Goal: Task Accomplishment & Management: Complete application form

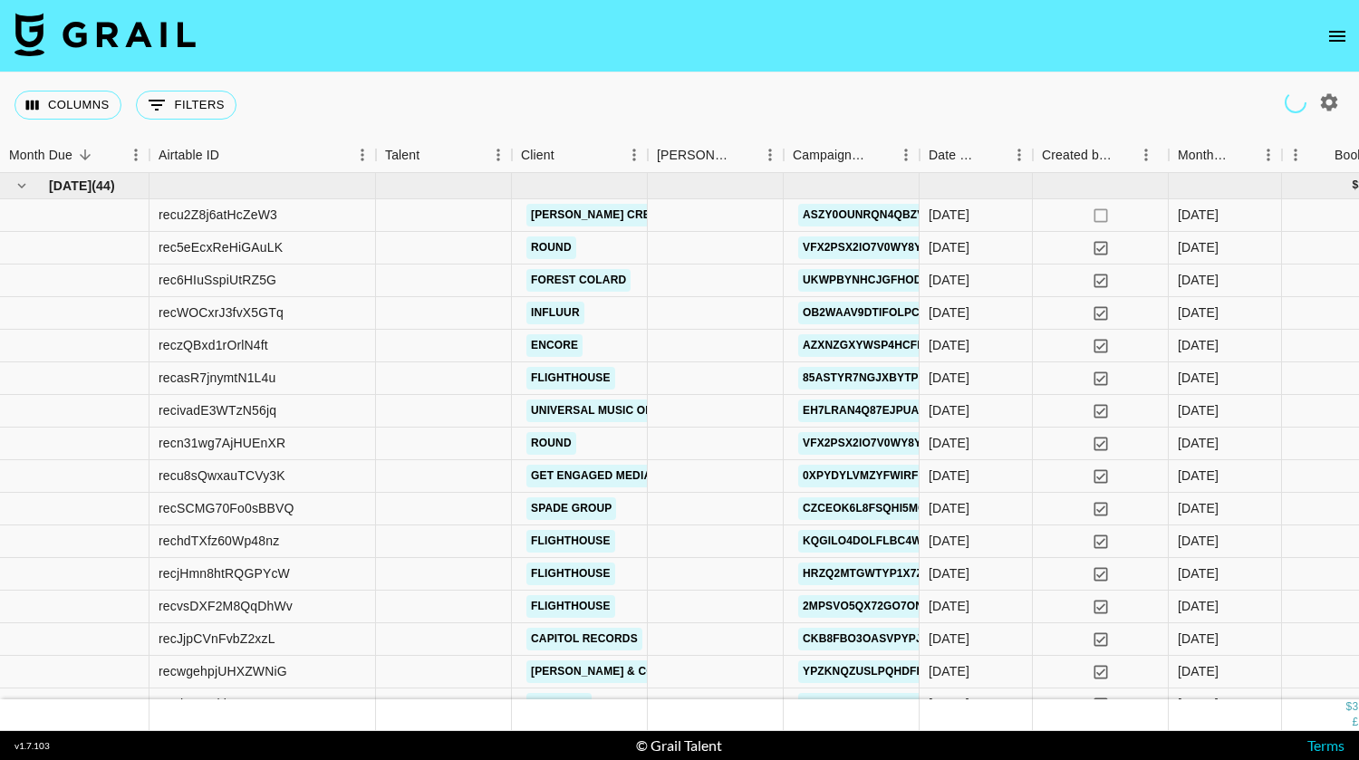
click at [1334, 30] on icon "open drawer" at bounding box center [1337, 36] width 22 height 22
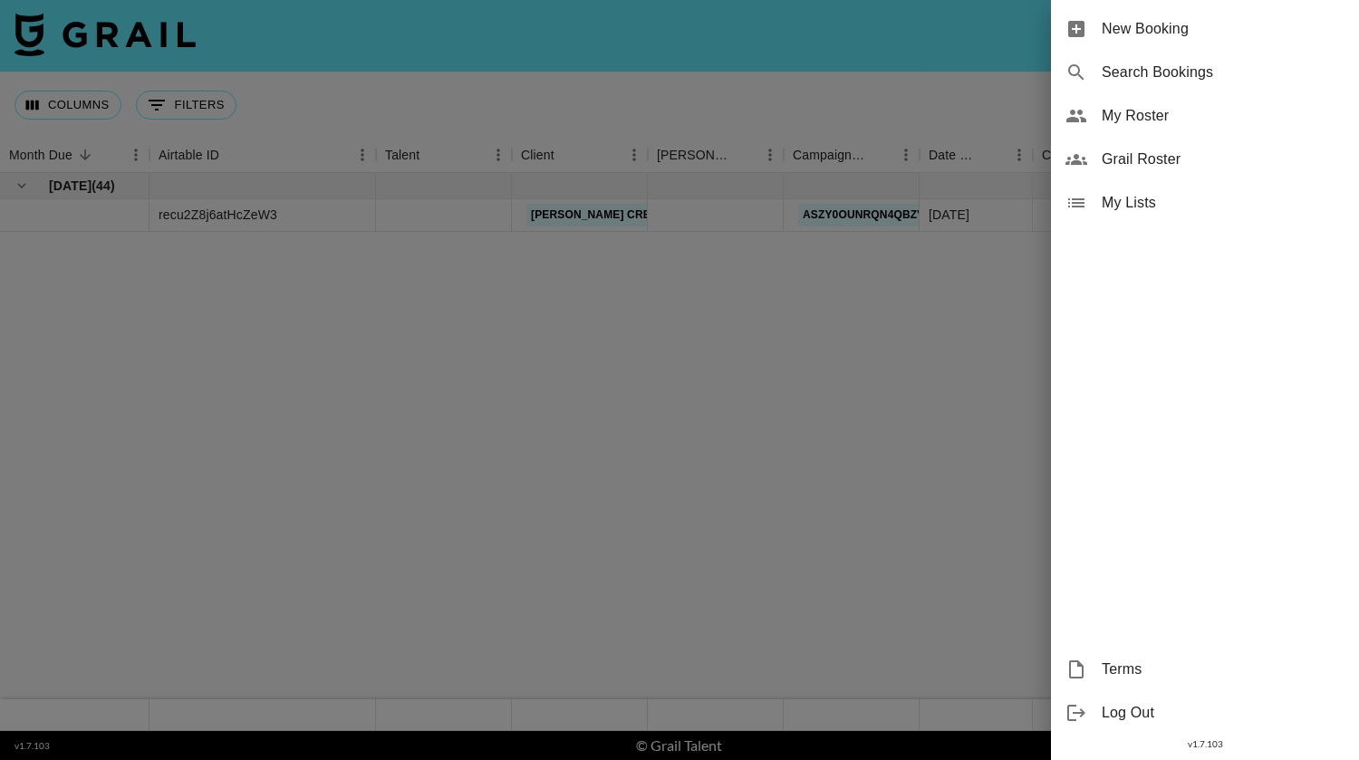
click at [1162, 33] on span "New Booking" at bounding box center [1223, 29] width 243 height 22
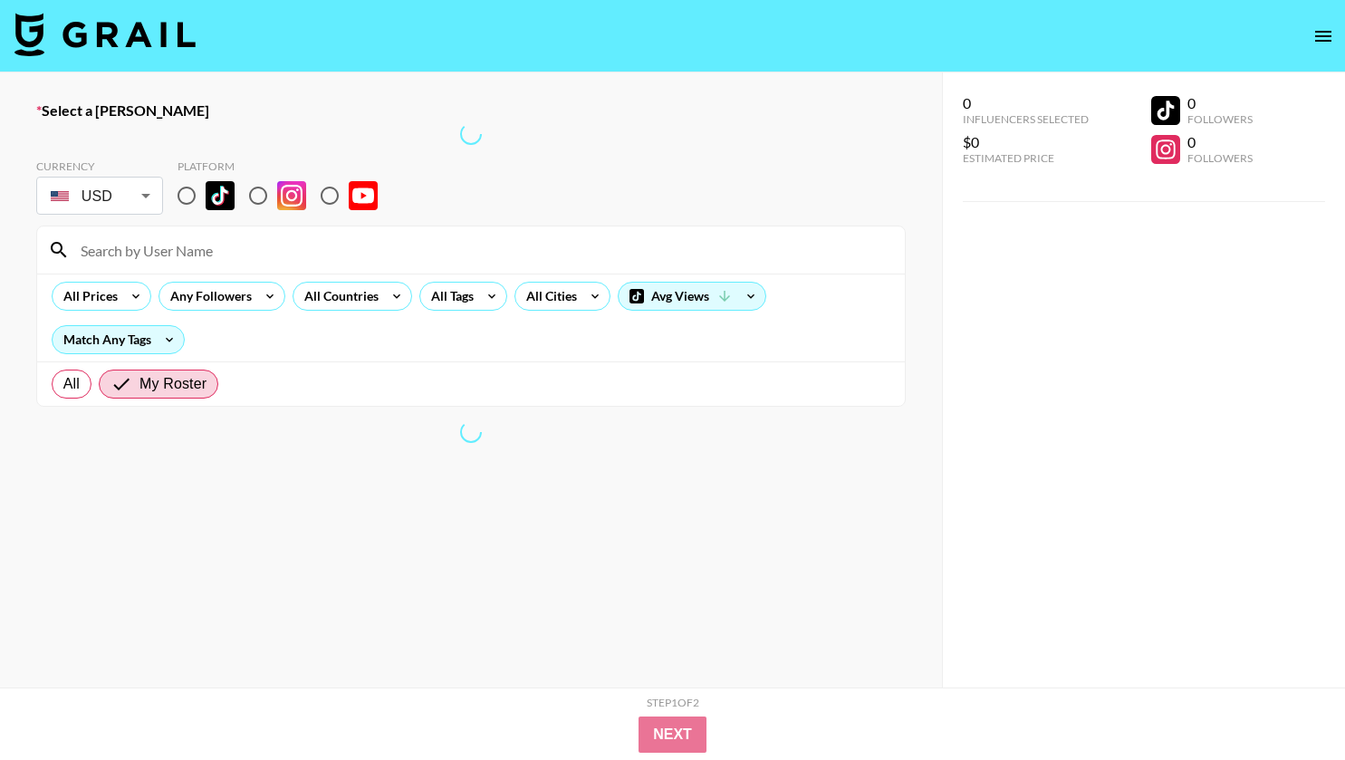
click at [670, 250] on input at bounding box center [482, 250] width 824 height 29
type input "dvryld"
click at [411, 244] on input "dvryld" at bounding box center [482, 250] width 824 height 29
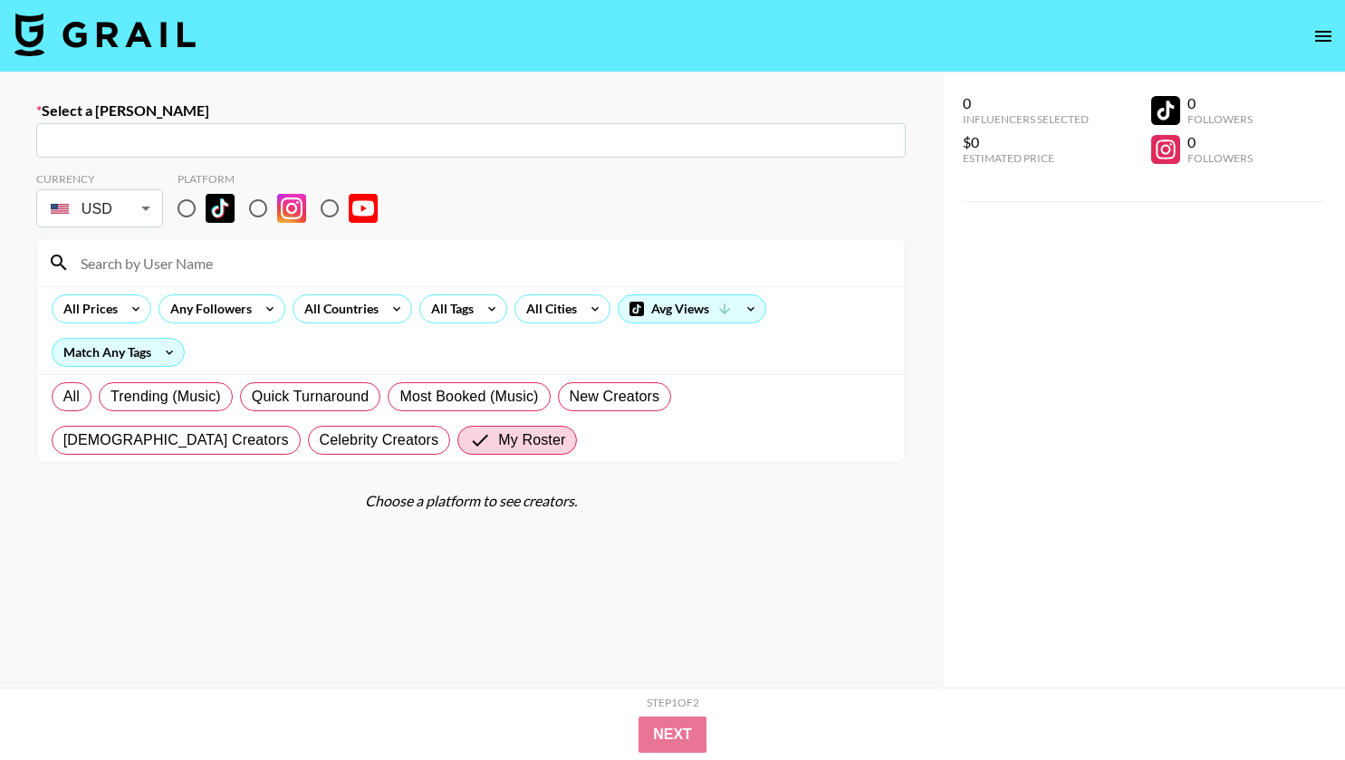
click at [197, 271] on input at bounding box center [482, 262] width 824 height 29
type input "d"
click at [185, 207] on input "radio" at bounding box center [187, 208] width 38 height 38
radio input "true"
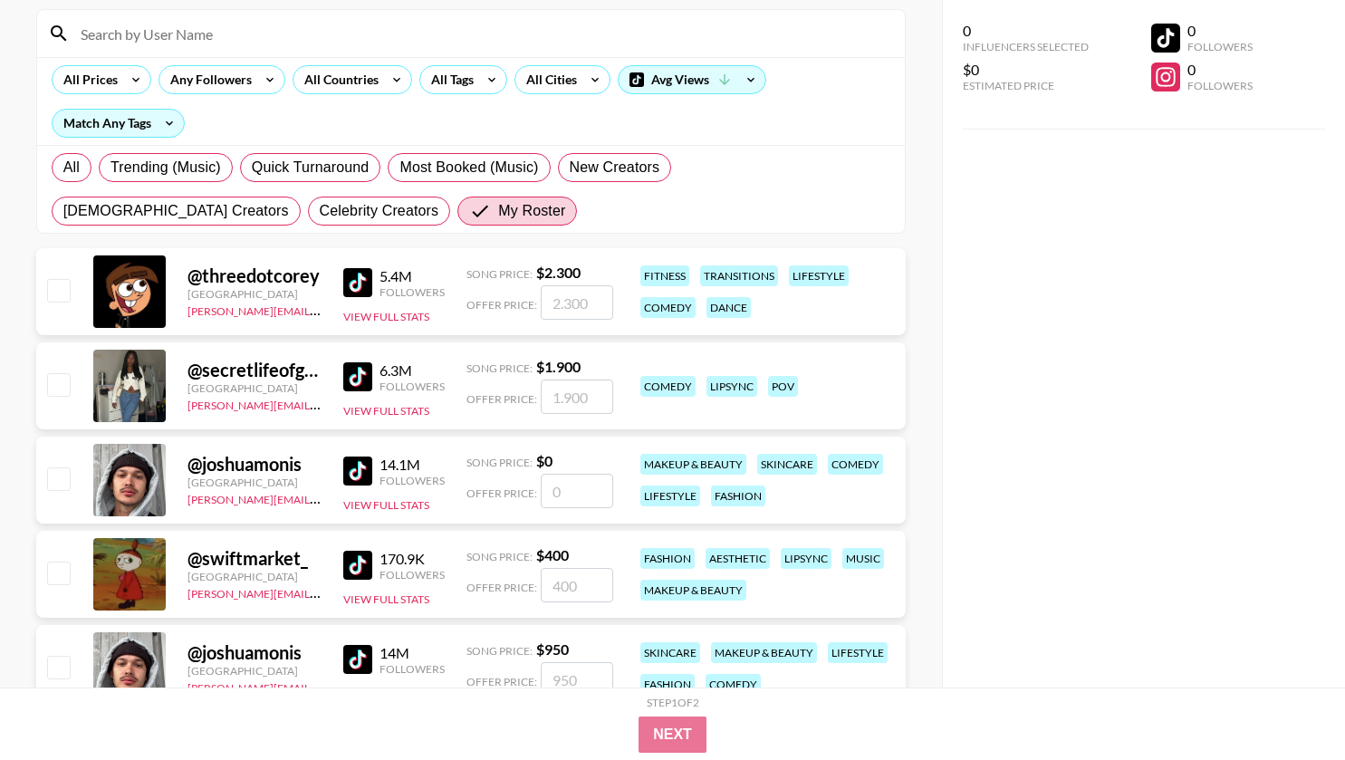
scroll to position [35, 0]
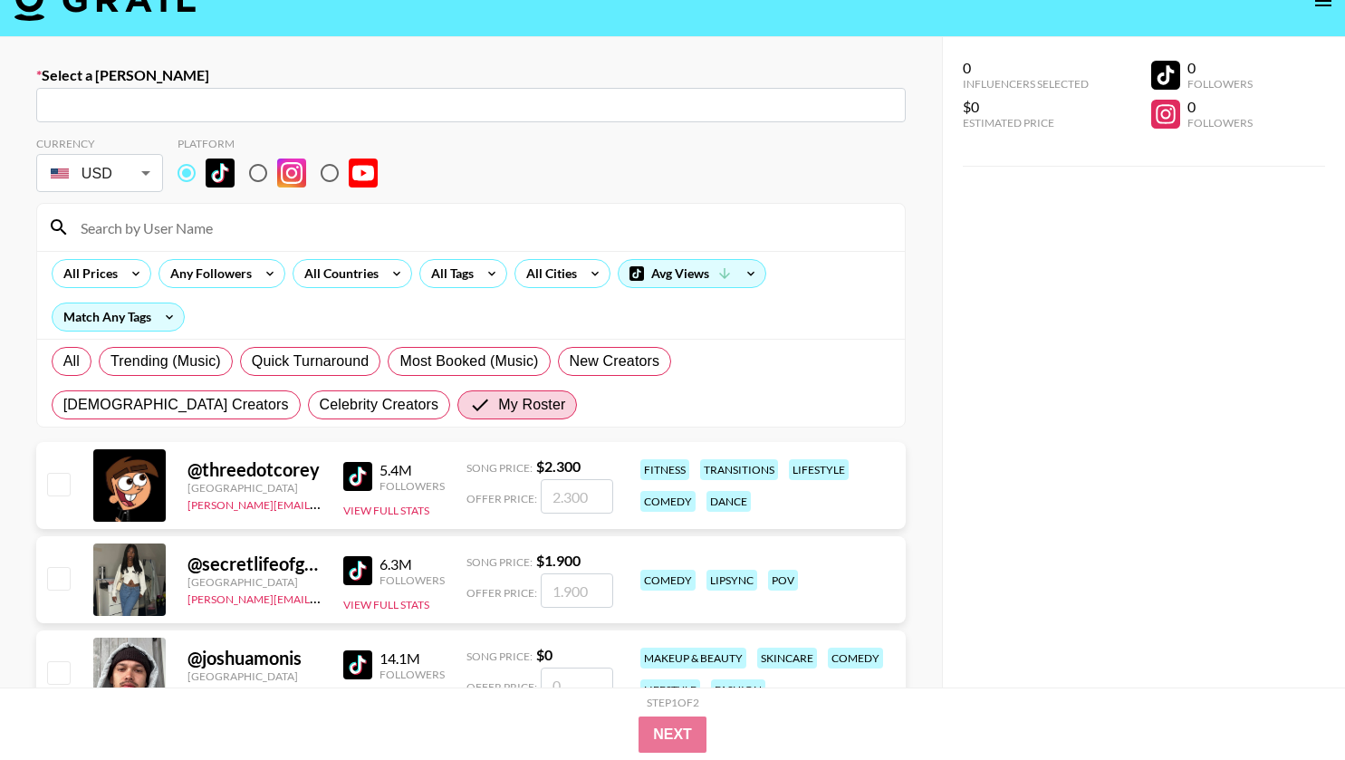
click at [252, 111] on input "text" at bounding box center [471, 105] width 848 height 21
paste input "~Emilia Lindén"
click at [59, 105] on input "~Emilia Lindén" at bounding box center [458, 105] width 823 height 21
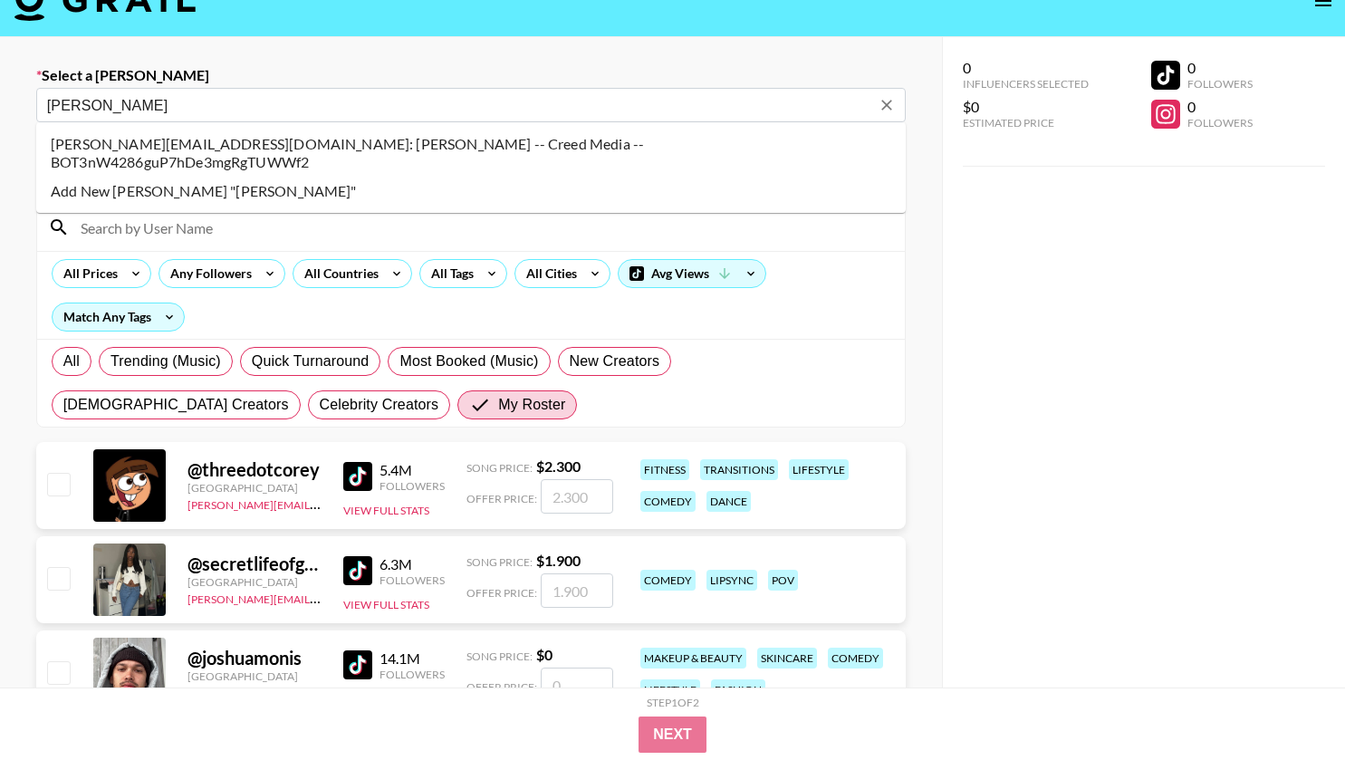
click at [175, 142] on li "emilia@creedmedia.com: Emilia Lindén -- Creed Media -- BOT3nW4286guP7hDe3mgRgTU…" at bounding box center [471, 153] width 870 height 47
type input "emilia@creedmedia.com: Emilia Lindén -- Creed Media -- BOT3nW4286guP7hDe3mgRgTU…"
select select "Song"
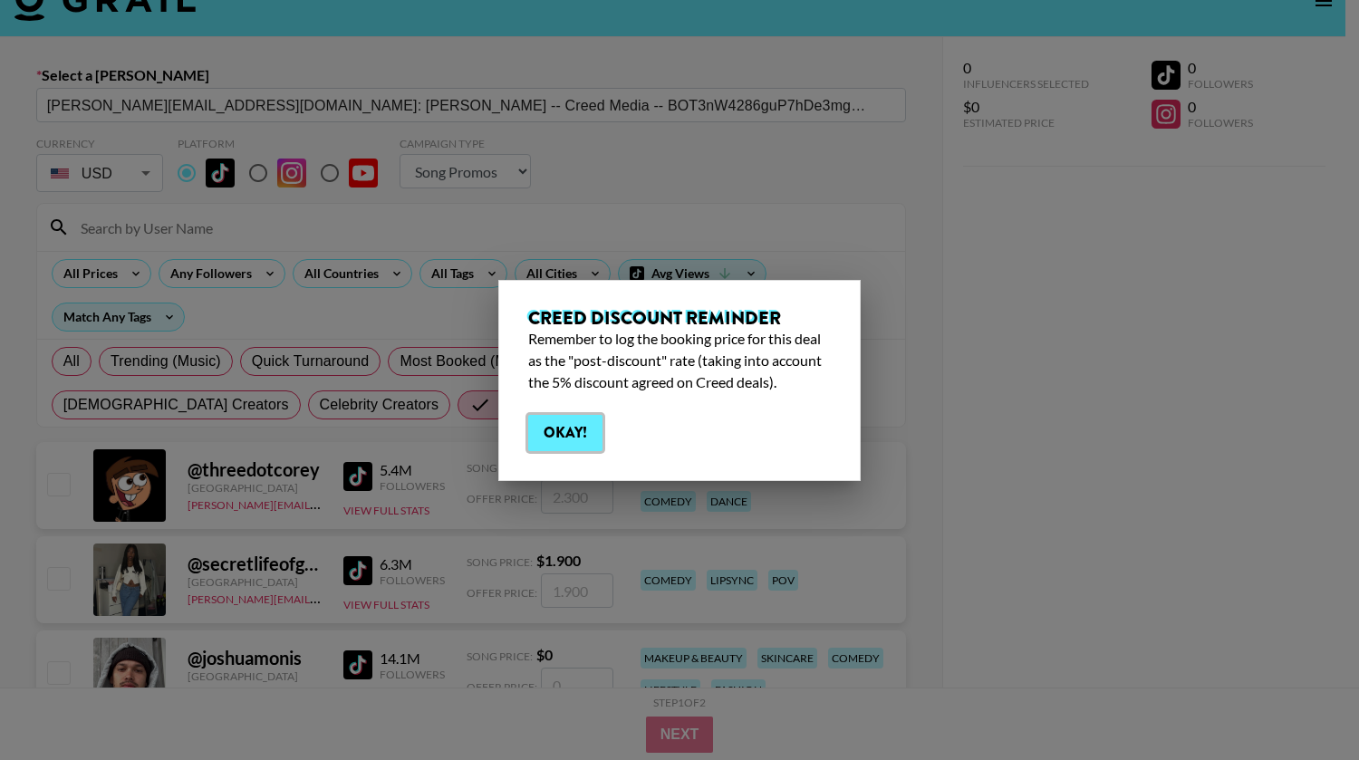
click at [557, 439] on button "Okay!" at bounding box center [565, 433] width 74 height 36
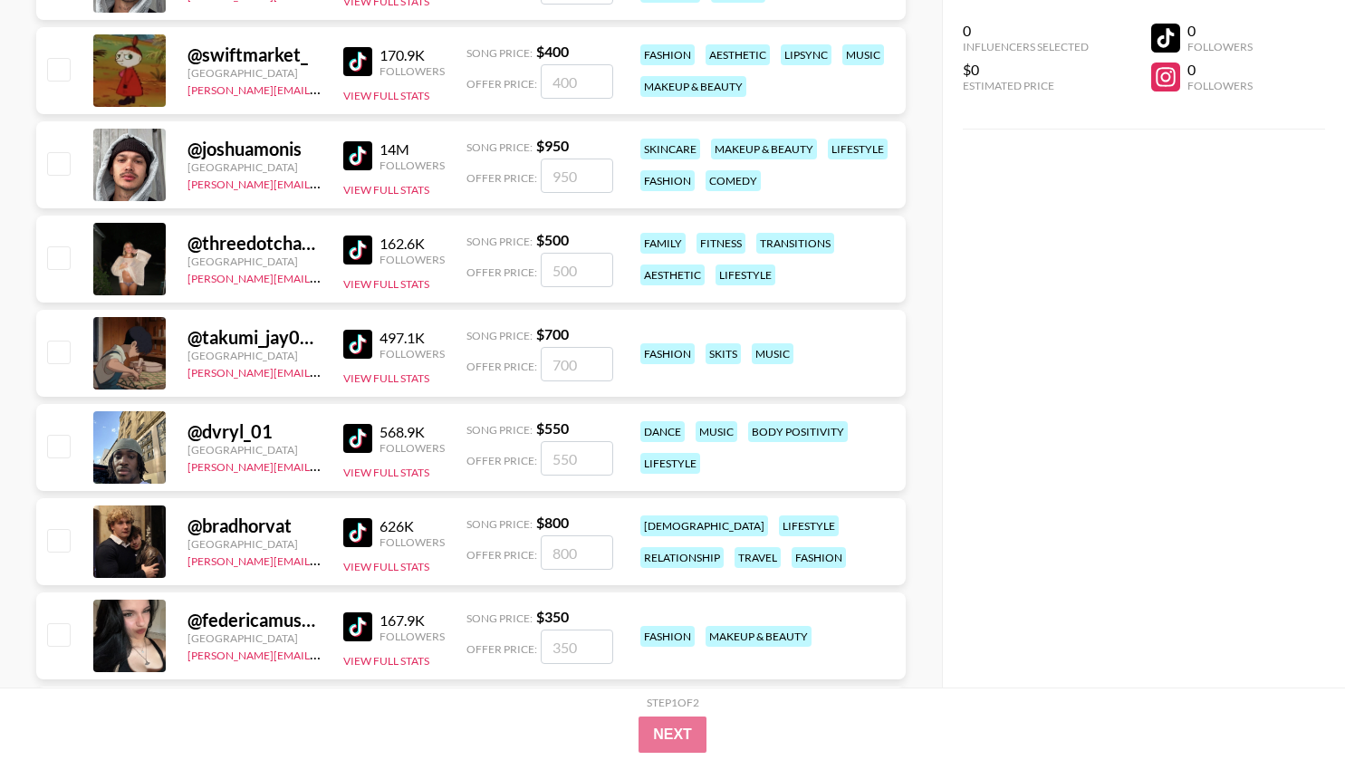
scroll to position [734, 0]
click at [587, 449] on input "number" at bounding box center [577, 457] width 72 height 34
type input "5"
checkbox input "true"
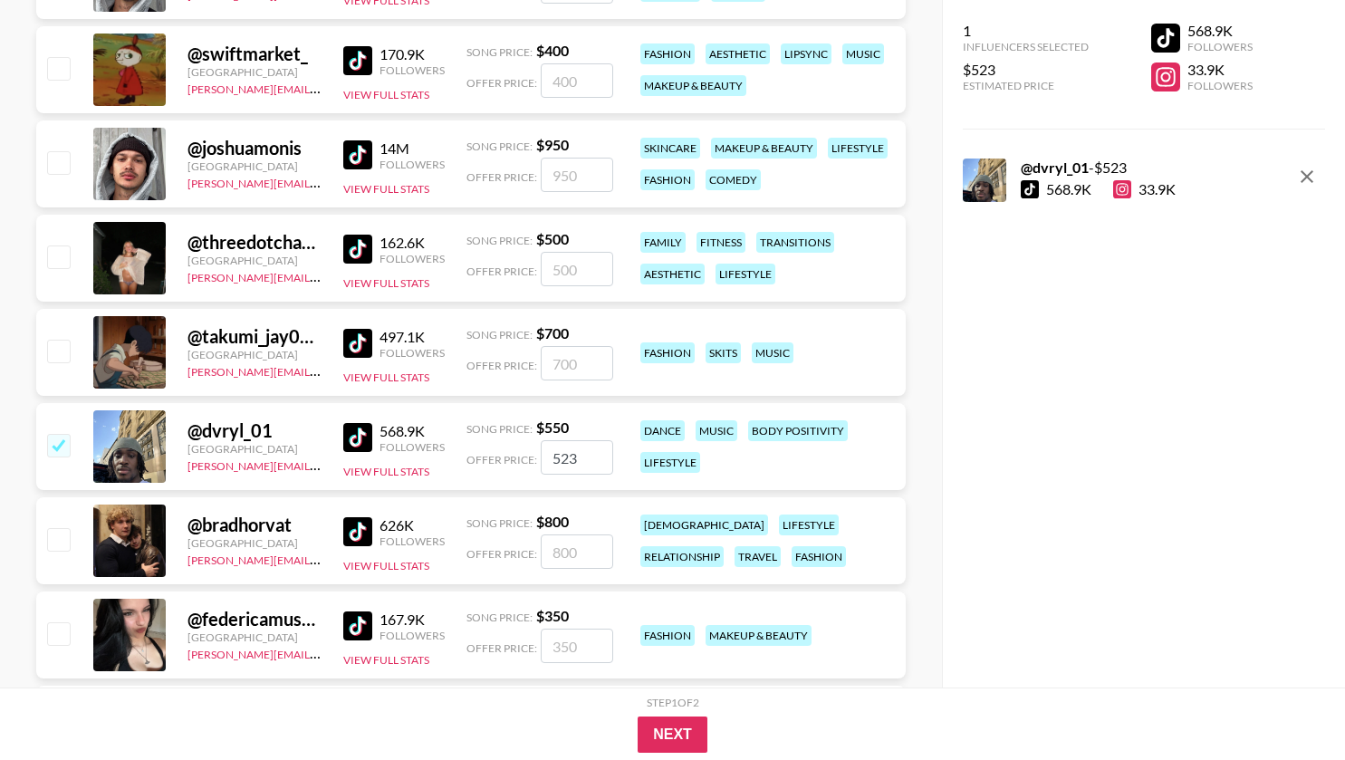
type input "523"
click at [650, 730] on button "Next" at bounding box center [673, 735] width 70 height 36
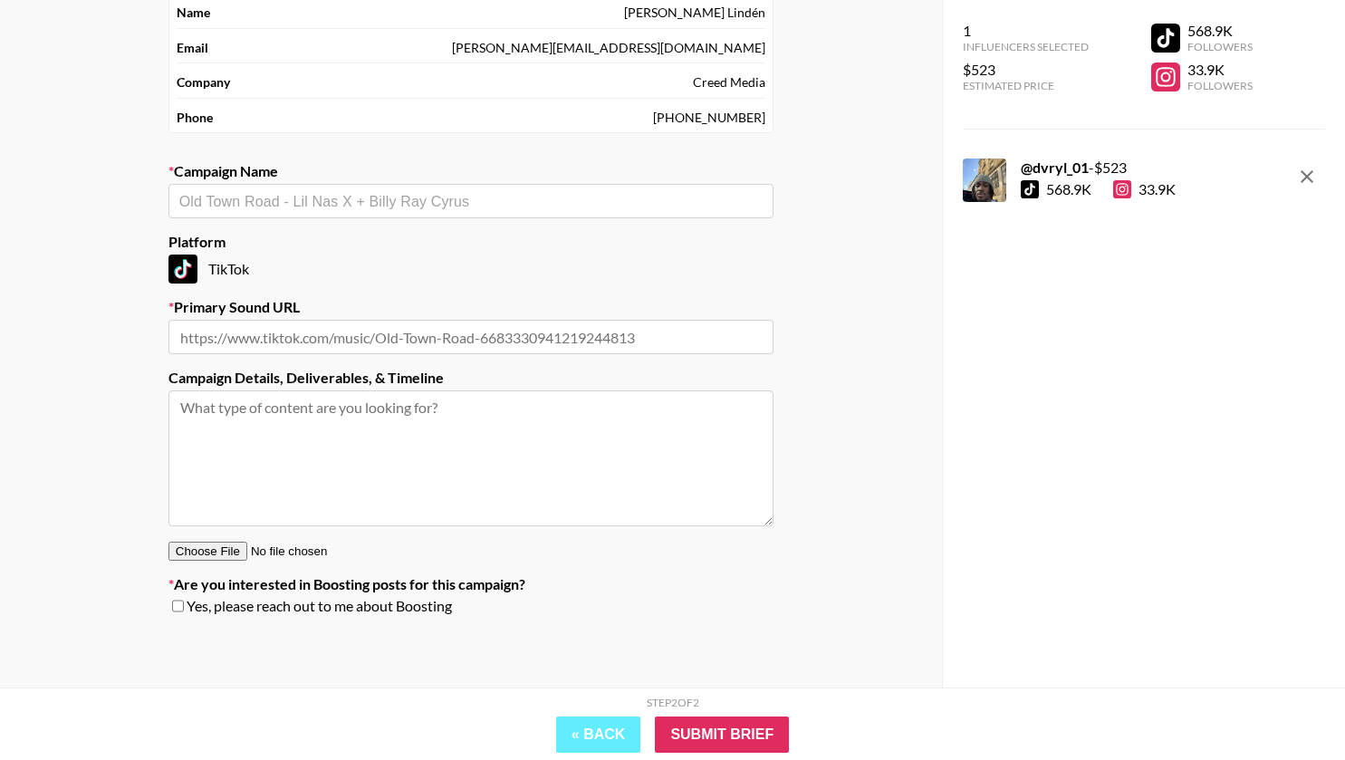
scroll to position [131, 0]
click at [443, 196] on input "text" at bounding box center [470, 201] width 583 height 21
click at [435, 339] on input "text" at bounding box center [470, 337] width 605 height 34
paste input "https://www.tiktok.com/music/som-original-7454371660523948806"
type input "https://www.tiktok.com/music/som-original-7454371660523948806"
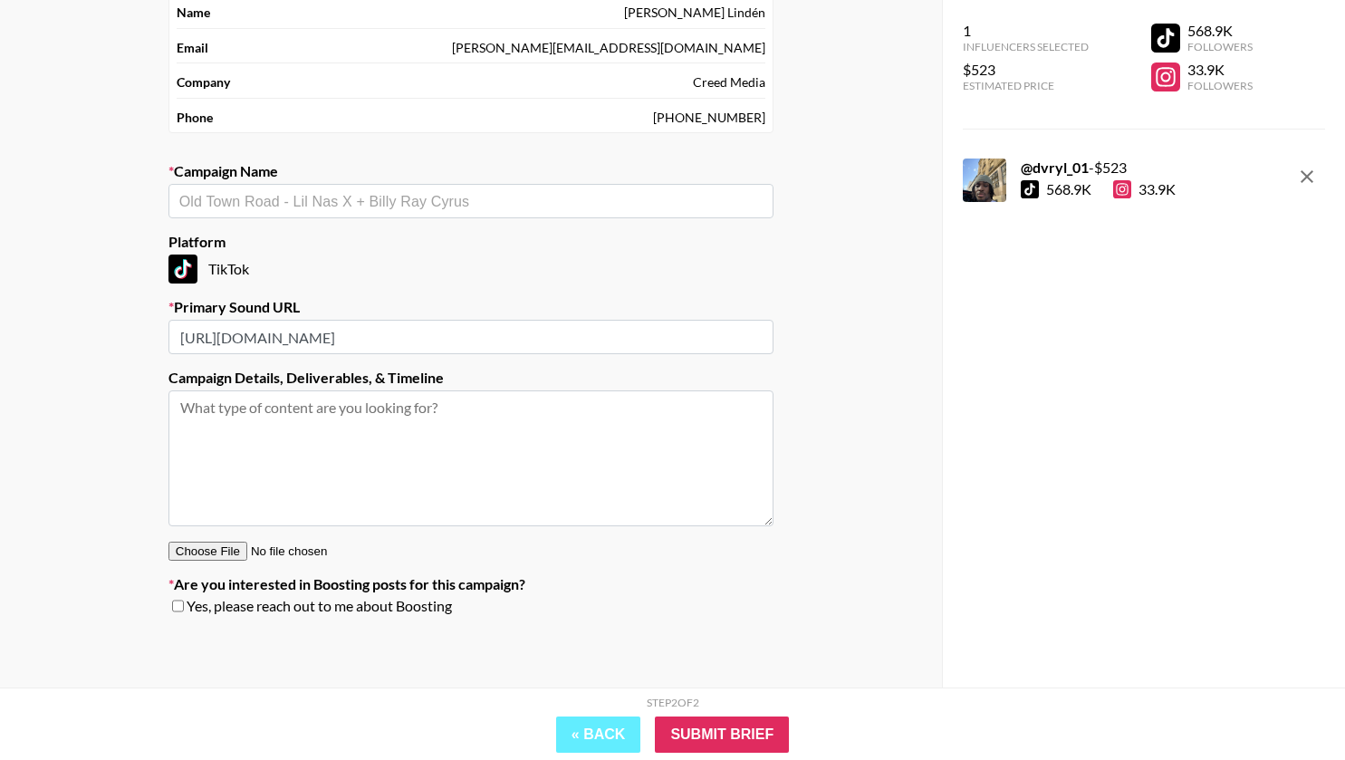
click at [680, 390] on textarea at bounding box center [470, 458] width 605 height 136
click at [399, 192] on input "text" at bounding box center [470, 201] width 583 height 21
paste input "DJ [PERSON_NAME] - Mussulo"
click at [383, 241] on li "Add New Campaign: "DJ Malvado - Mussulo"" at bounding box center [470, 240] width 605 height 29
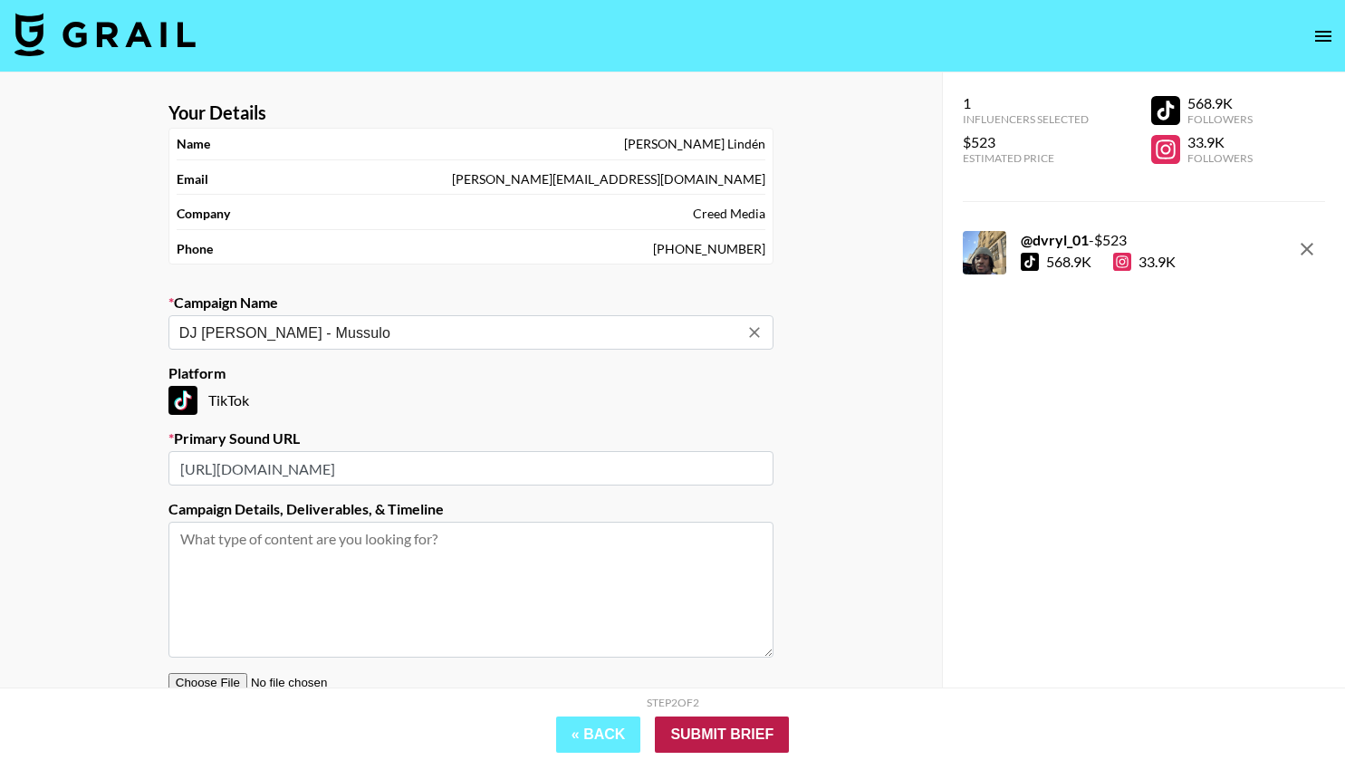
type input "DJ [PERSON_NAME] - Mussulo"
click at [755, 727] on input "Submit Brief" at bounding box center [722, 735] width 134 height 36
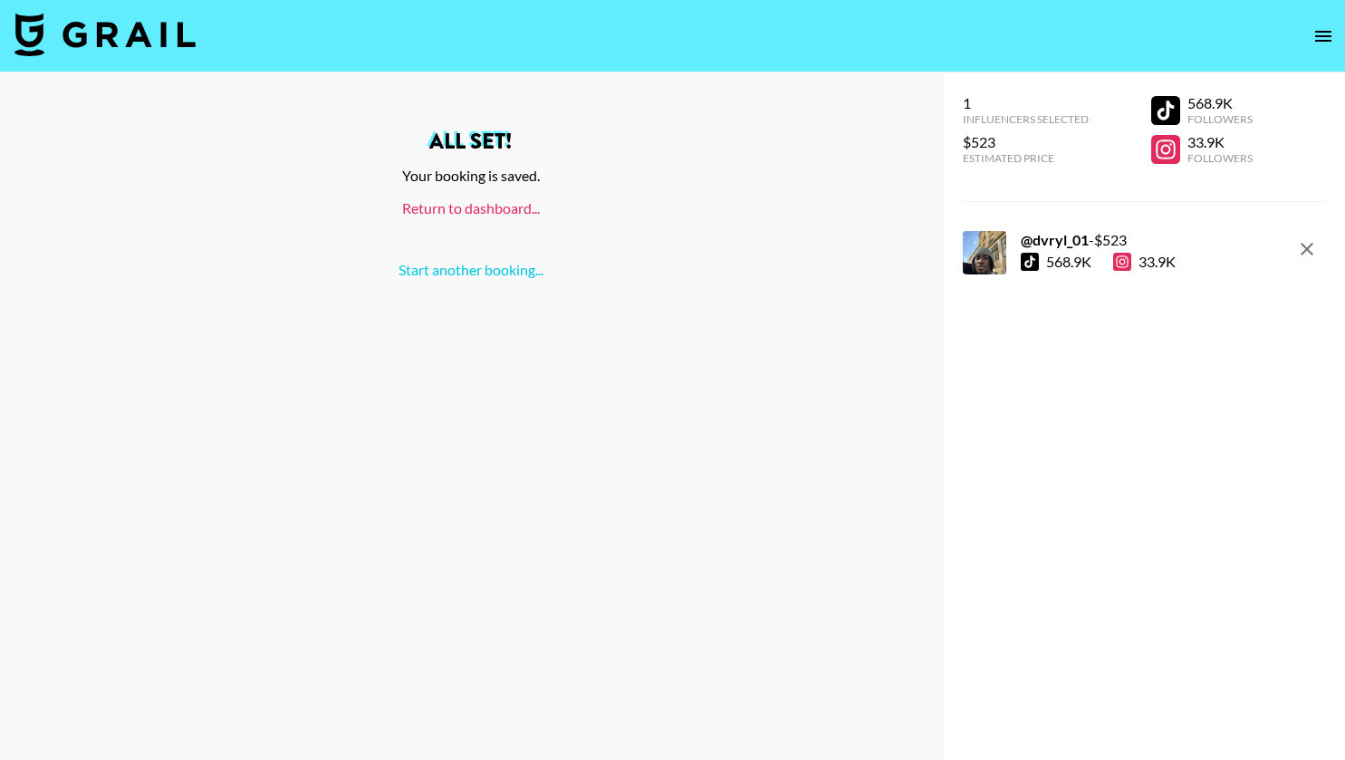
click at [495, 203] on link "Return to dashboard..." at bounding box center [471, 207] width 138 height 17
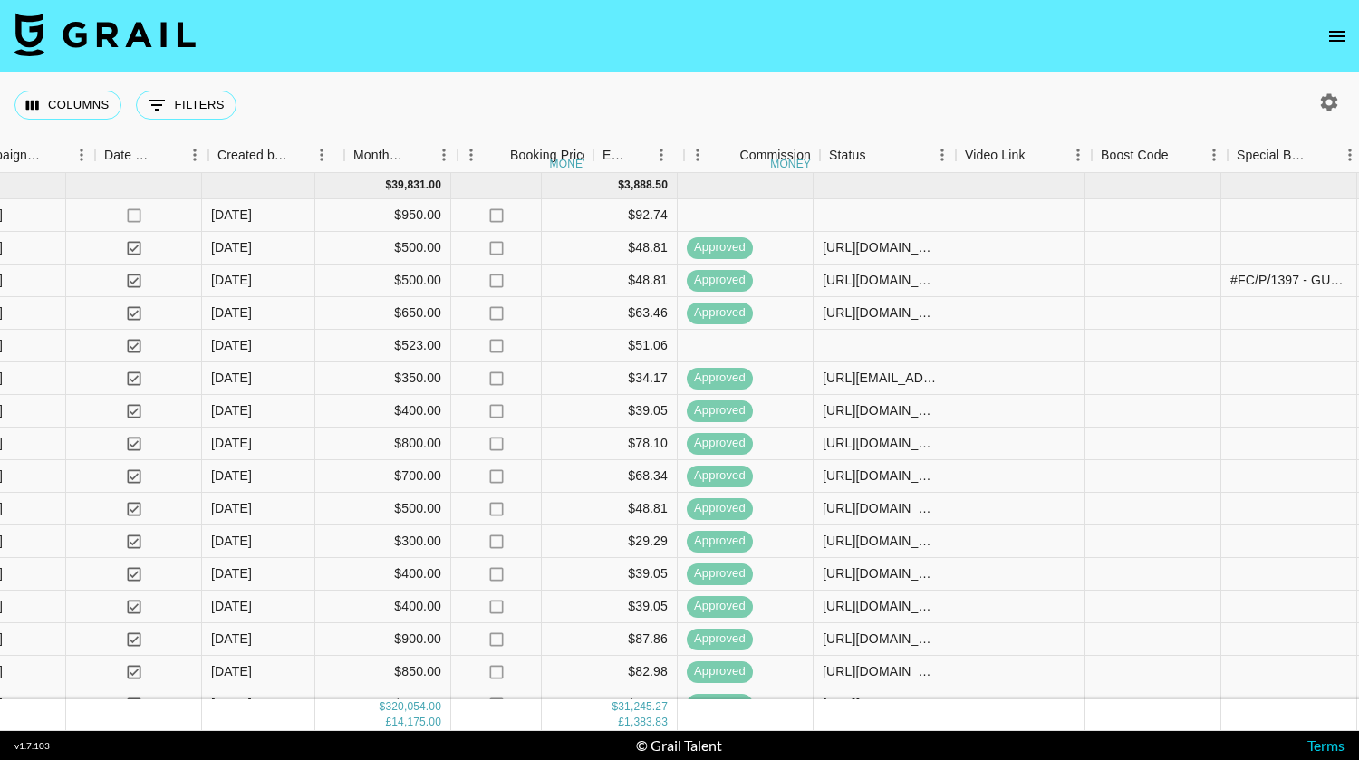
scroll to position [0, 1122]
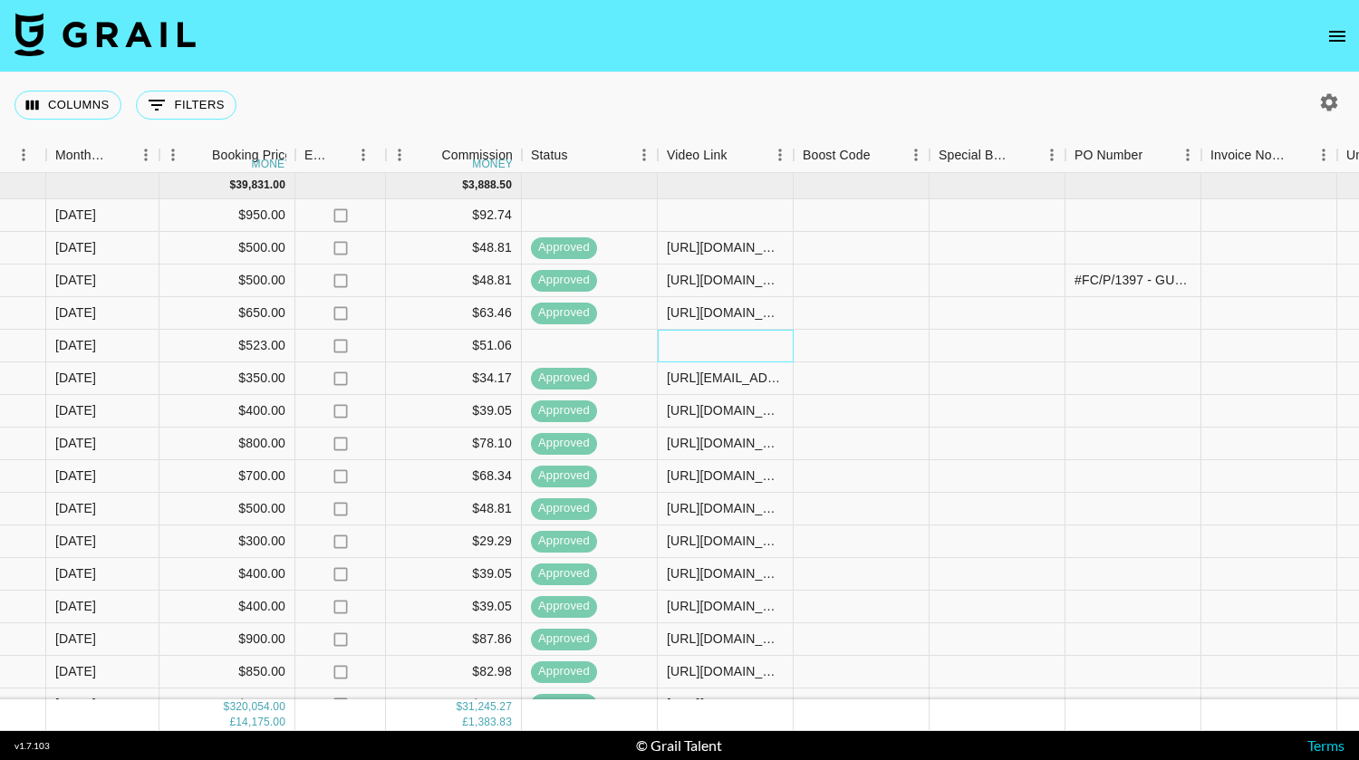
click at [707, 345] on div at bounding box center [726, 346] width 136 height 33
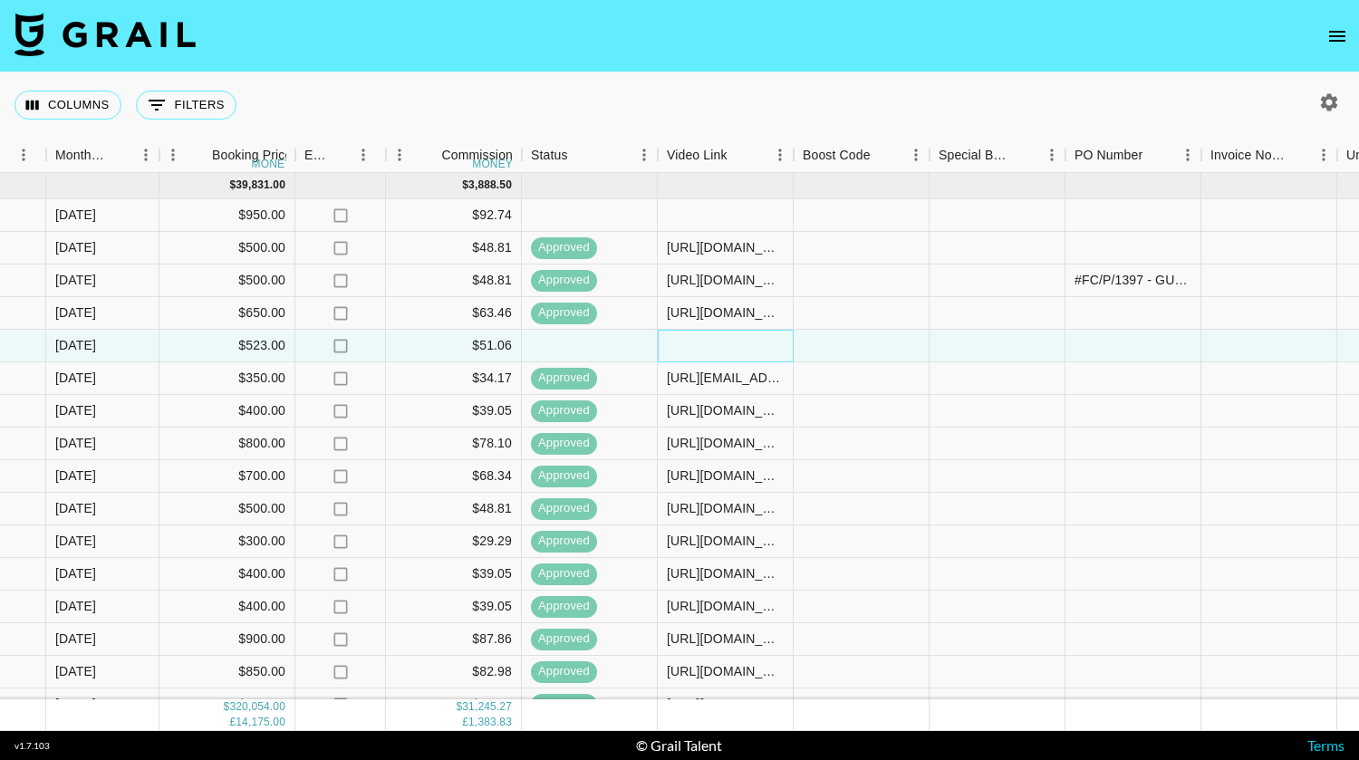
click at [707, 345] on div at bounding box center [726, 346] width 136 height 33
type input "[URL][DOMAIN_NAME]"
click at [890, 356] on div at bounding box center [862, 346] width 136 height 33
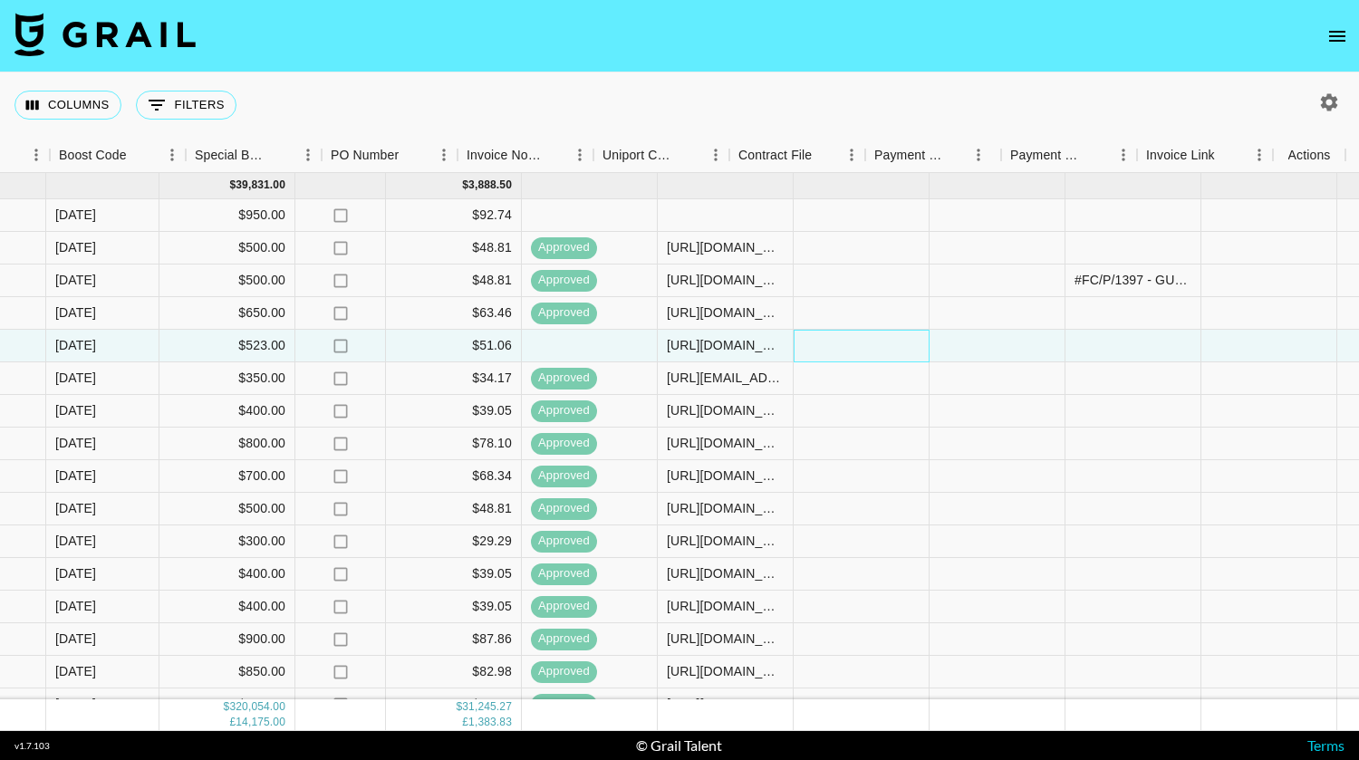
scroll to position [0, 1866]
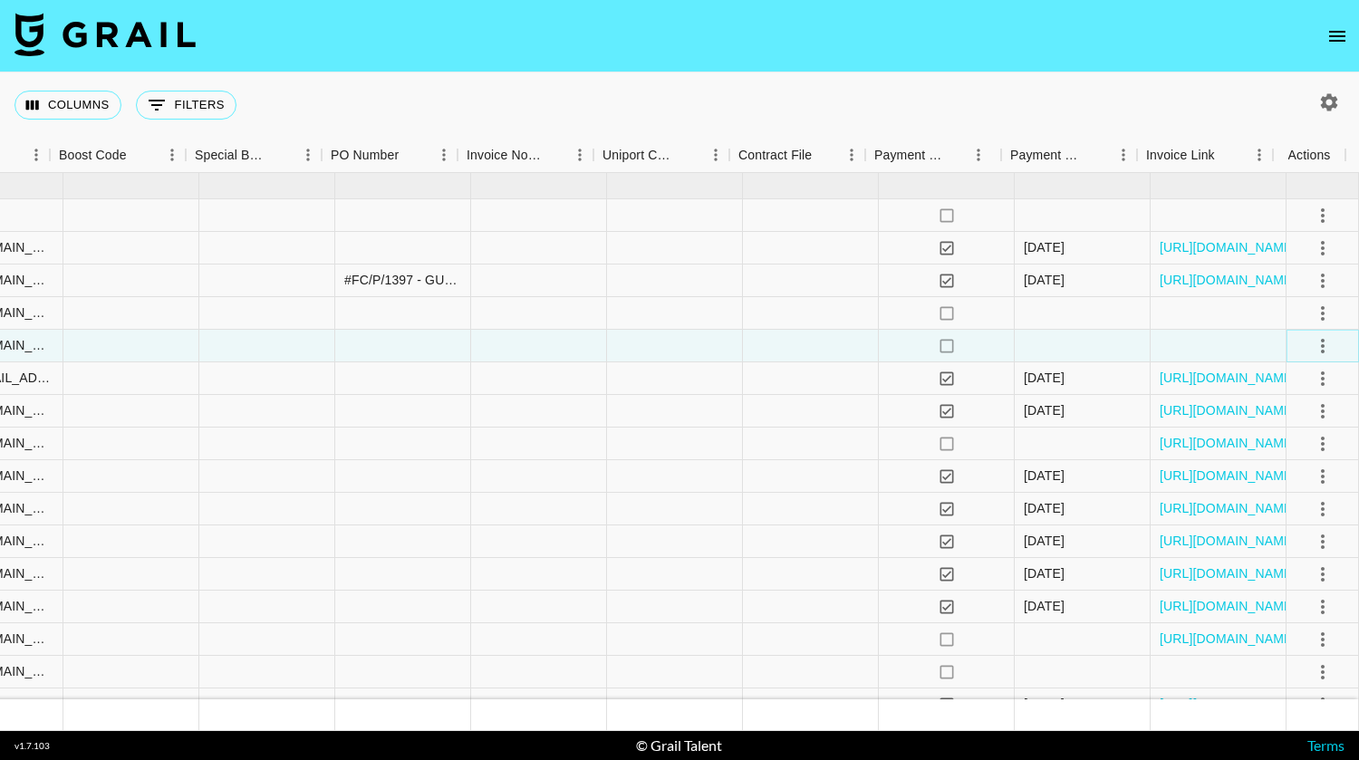
click at [1312, 352] on icon "select merge strategy" at bounding box center [1323, 346] width 22 height 22
click at [1276, 505] on div "Approve" at bounding box center [1283, 516] width 55 height 22
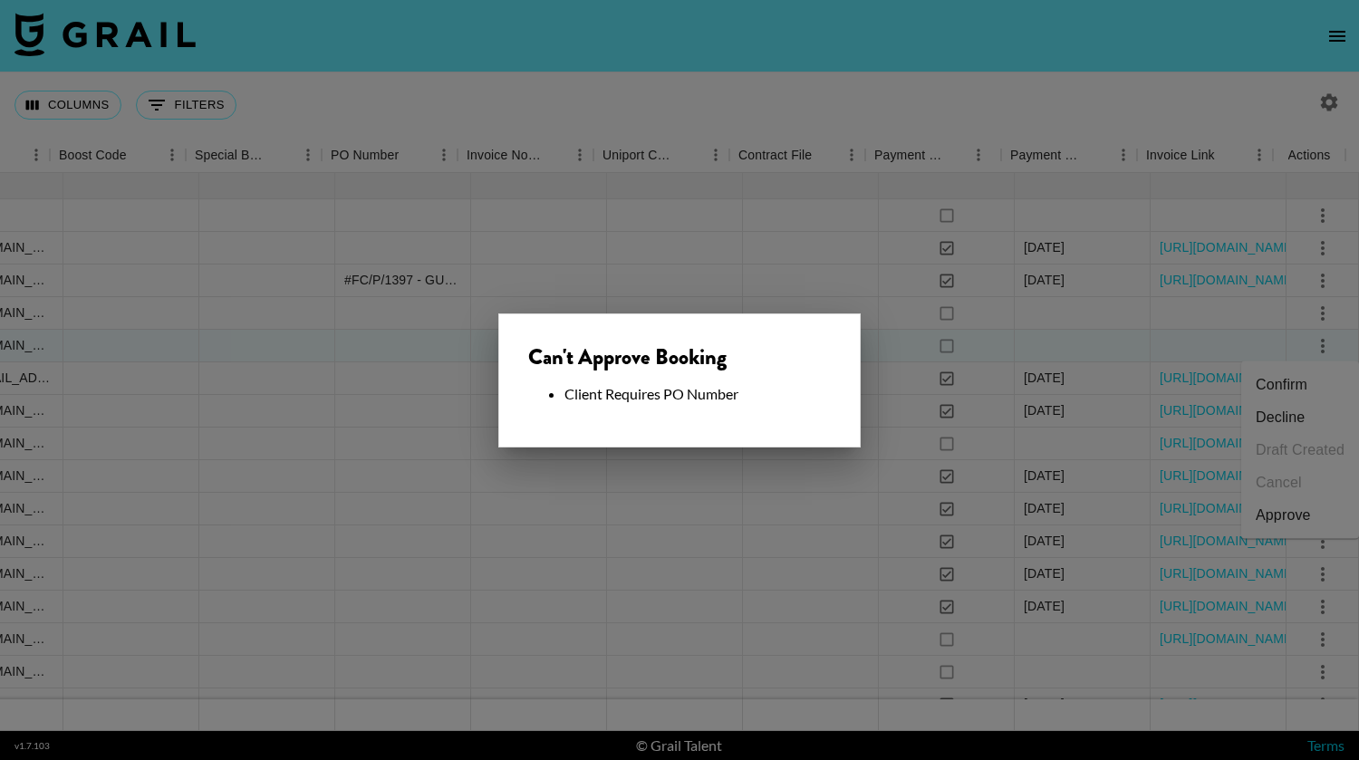
click at [1045, 356] on div at bounding box center [679, 380] width 1359 height 760
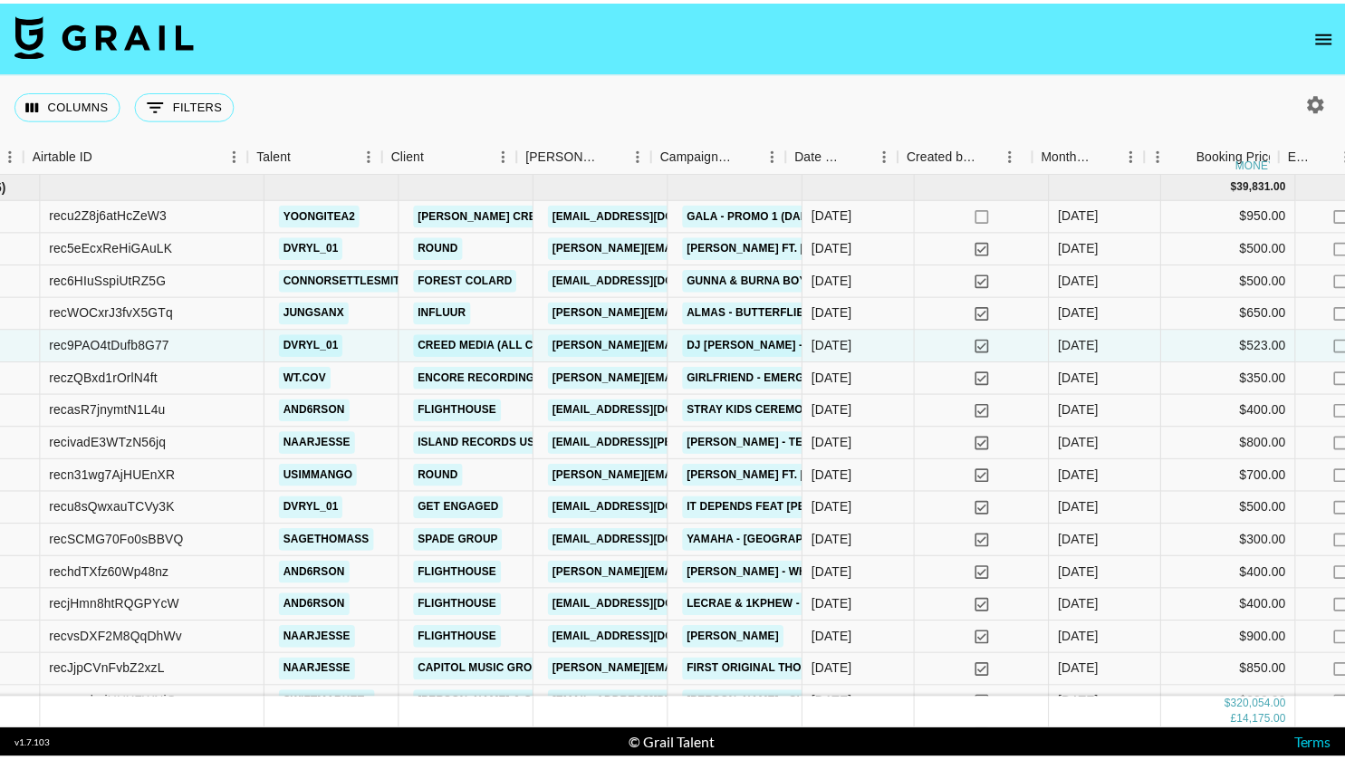
scroll to position [0, 108]
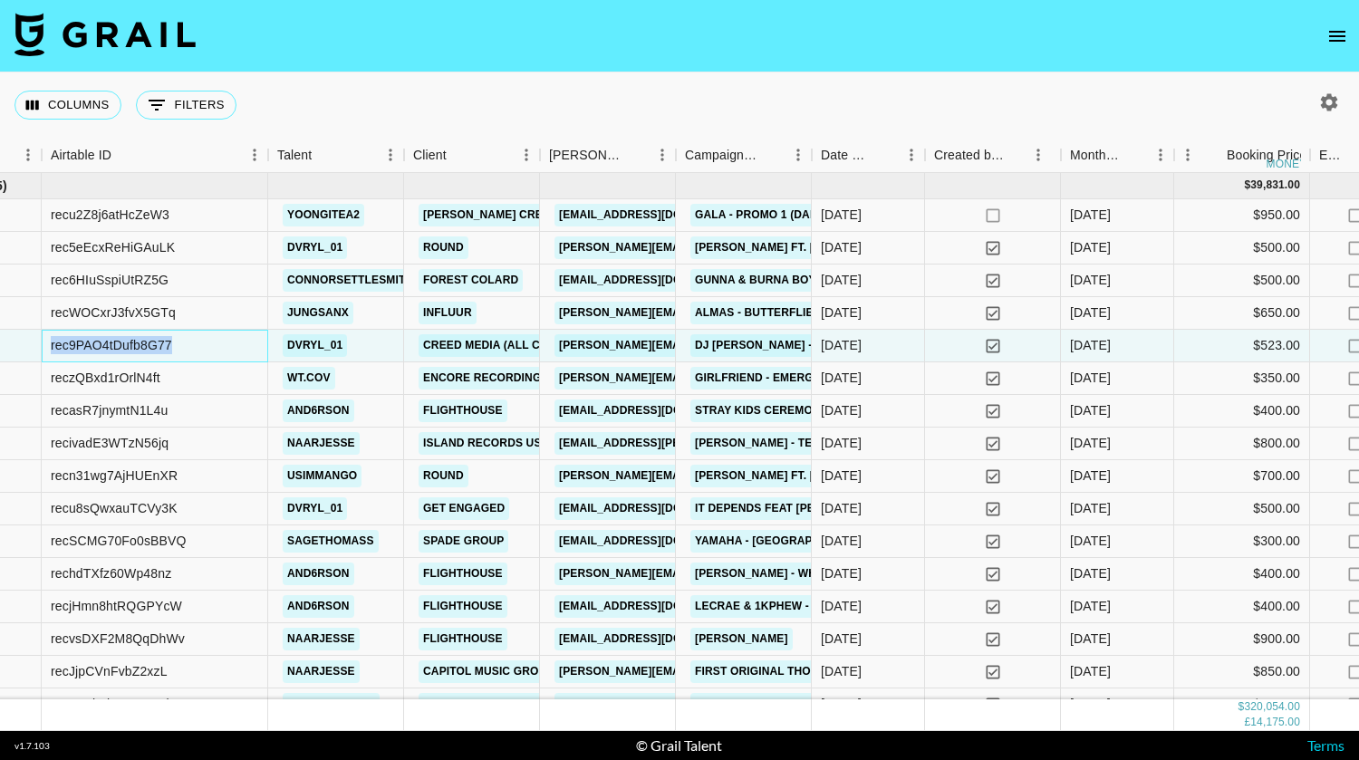
drag, startPoint x: 191, startPoint y: 342, endPoint x: 29, endPoint y: 332, distance: 162.4
copy div "rec9PAO4tDufb8G77"
click at [1323, 41] on button "open drawer" at bounding box center [1337, 36] width 36 height 36
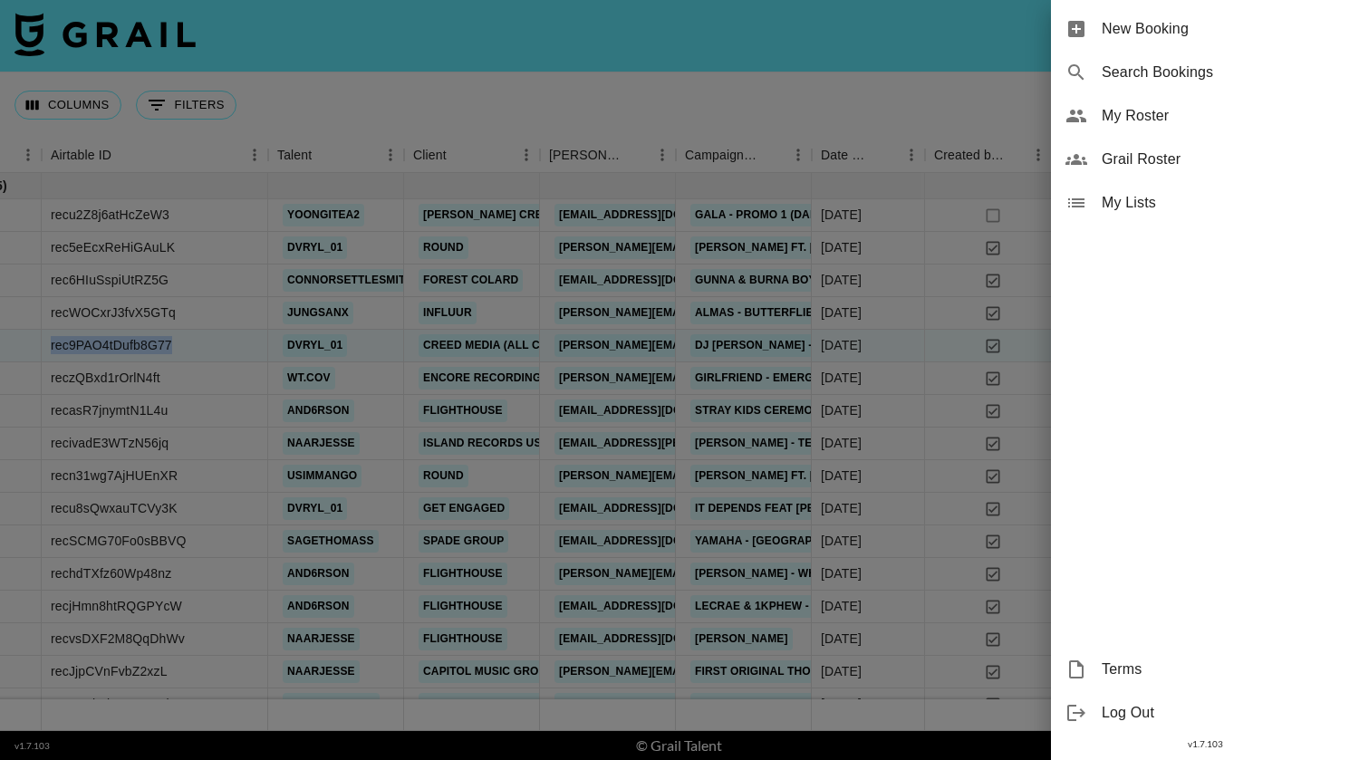
click at [1130, 33] on span "New Booking" at bounding box center [1223, 29] width 243 height 22
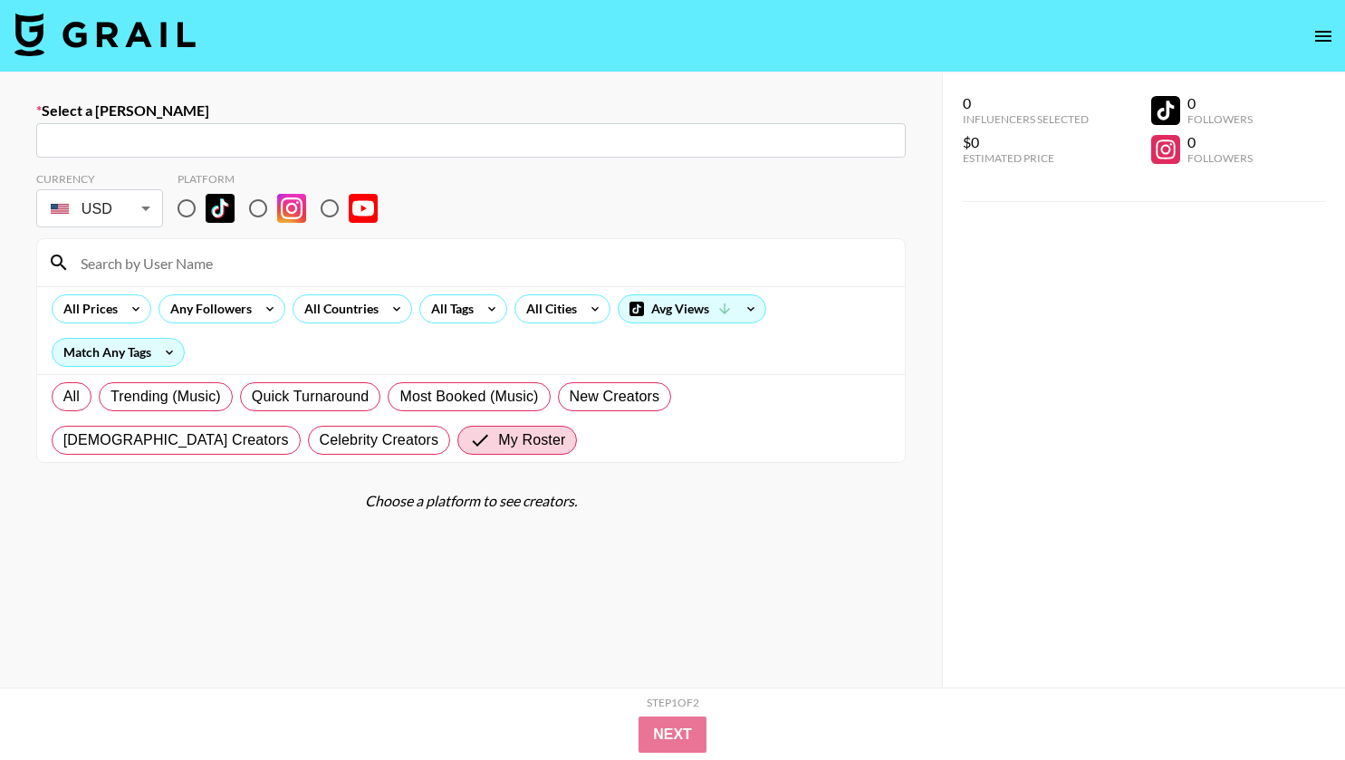
click at [773, 142] on input "text" at bounding box center [471, 140] width 848 height 21
paste input "[EMAIL_ADDRESS][DOMAIN_NAME]"
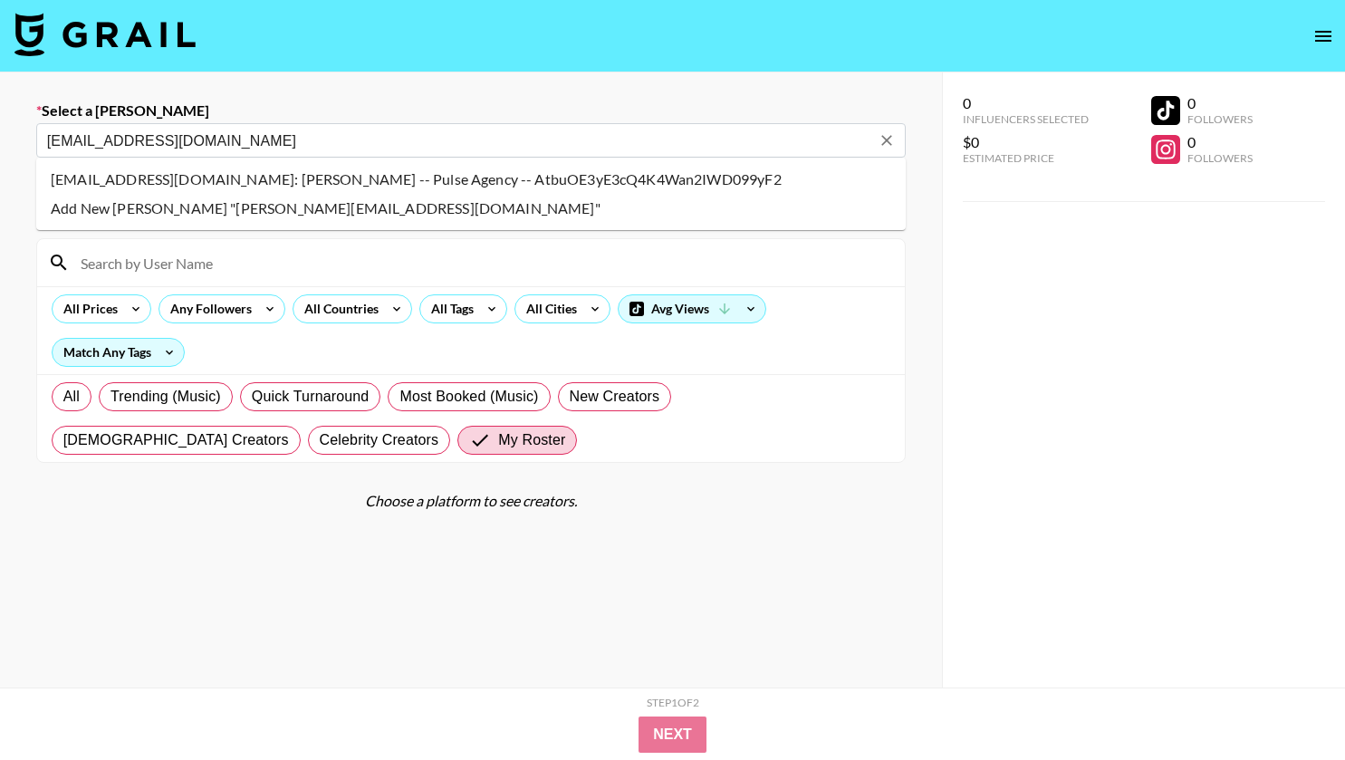
click at [111, 190] on li "kael@pulse.cx: Kael Conciso -- Pulse Agency -- AtbuOE3yE3cQ4K4Wan2IWD099yF2" at bounding box center [471, 179] width 870 height 29
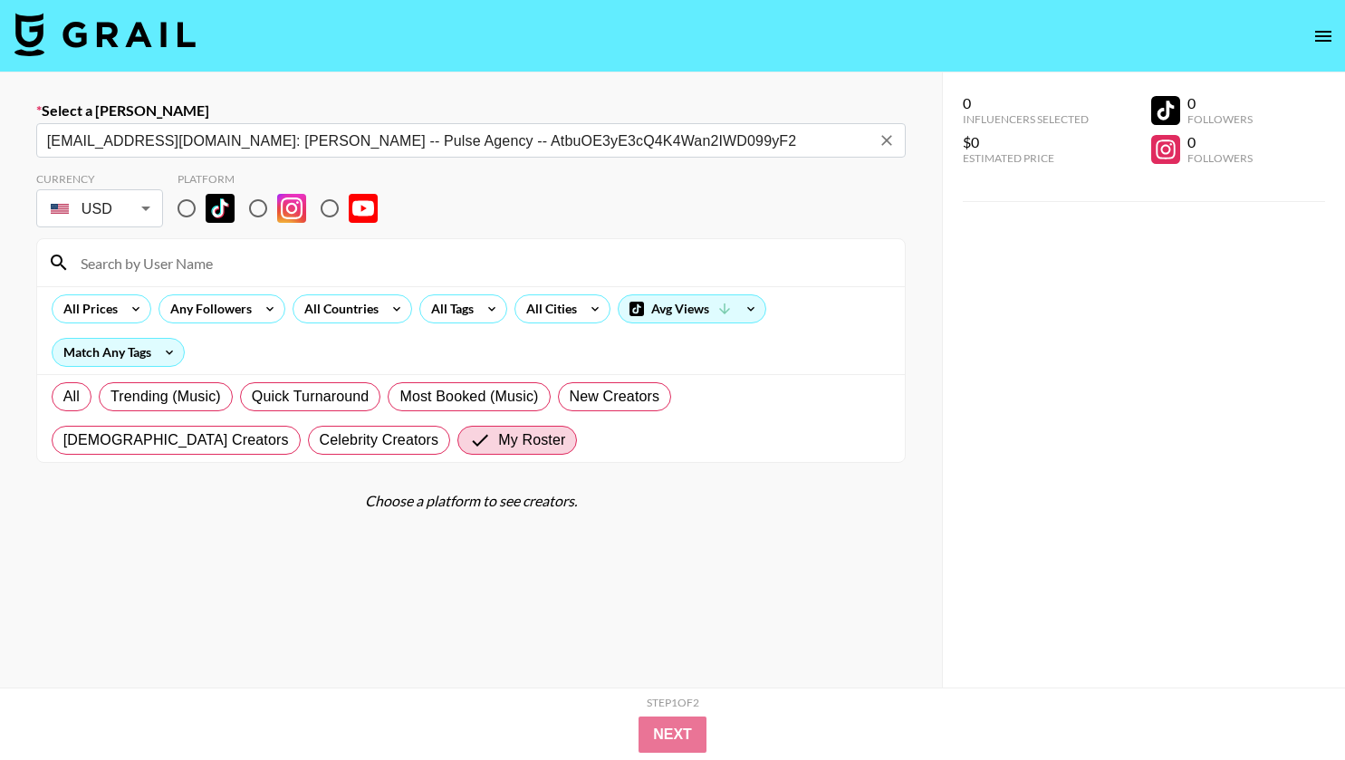
type input "kael@pulse.cx: Kael Conciso -- Pulse Agency -- AtbuOE3yE3cQ4K4Wan2IWD099yF2"
drag, startPoint x: 193, startPoint y: 204, endPoint x: 168, endPoint y: 262, distance: 62.9
click at [193, 204] on input "radio" at bounding box center [187, 208] width 38 height 38
radio input "true"
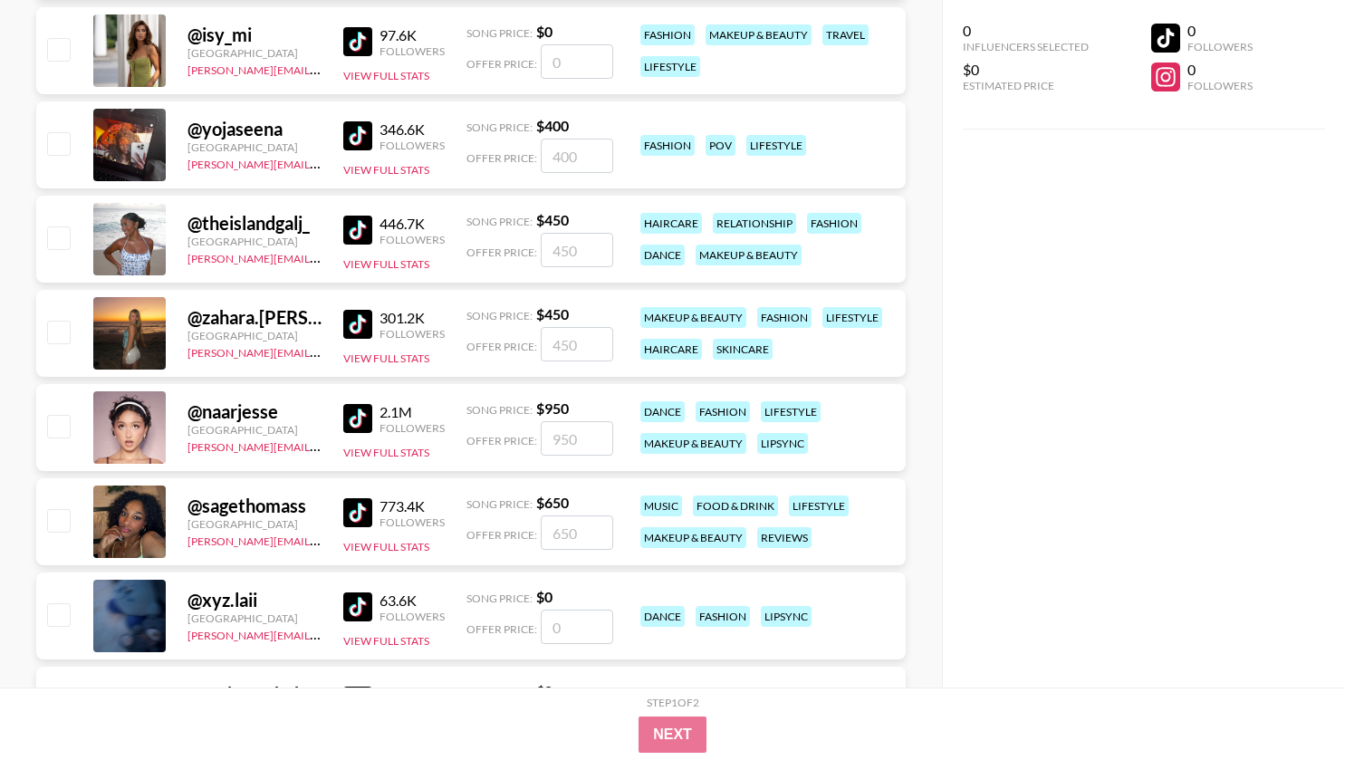
scroll to position [4356, 0]
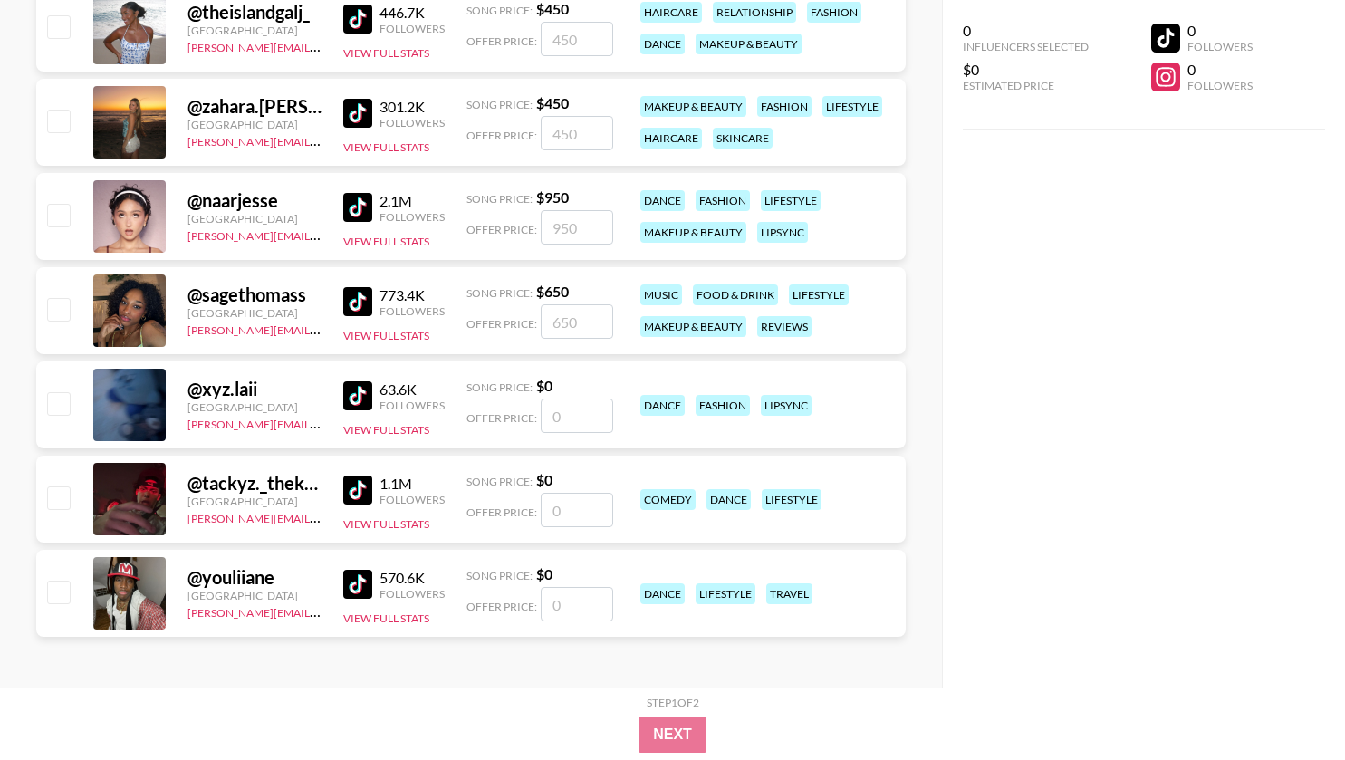
click at [57, 314] on input "checkbox" at bounding box center [58, 309] width 22 height 22
checkbox input "true"
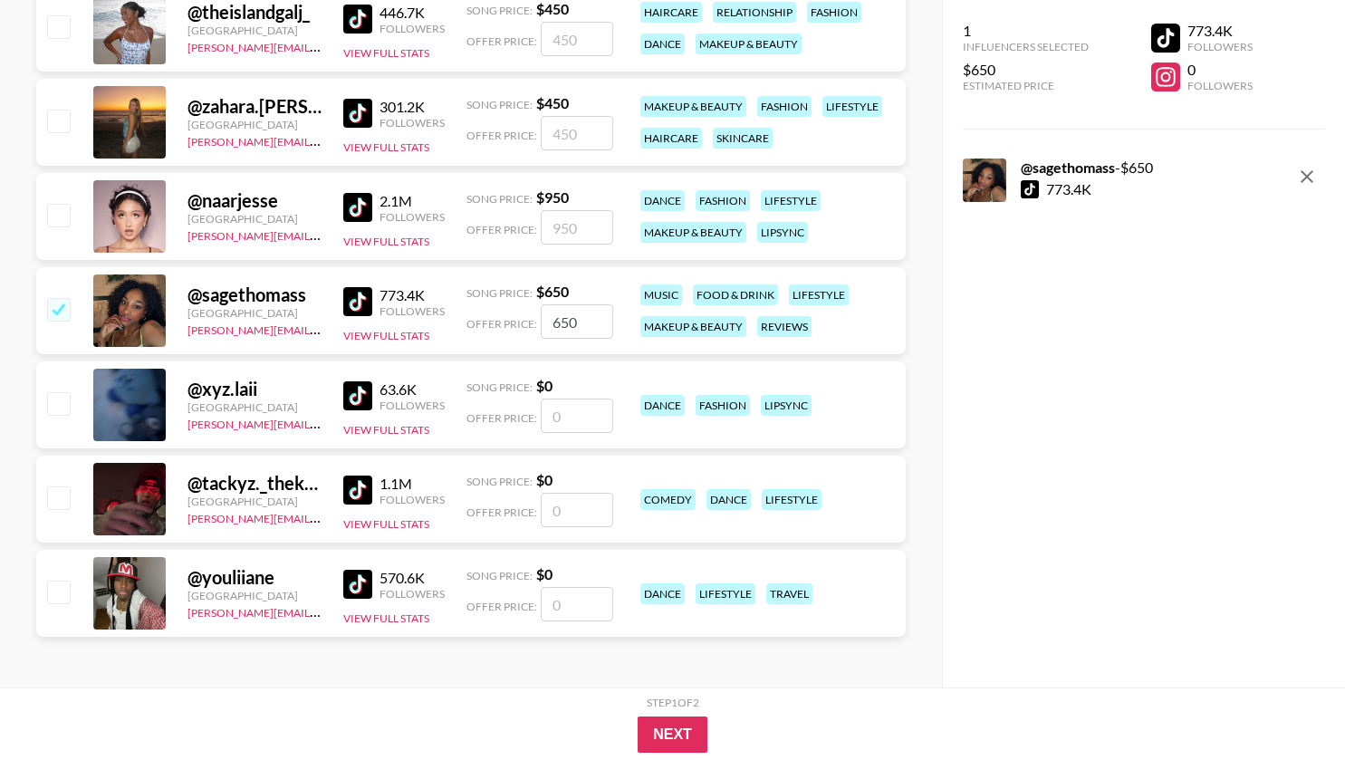
click at [588, 332] on input "650" at bounding box center [577, 321] width 72 height 34
type input "6"
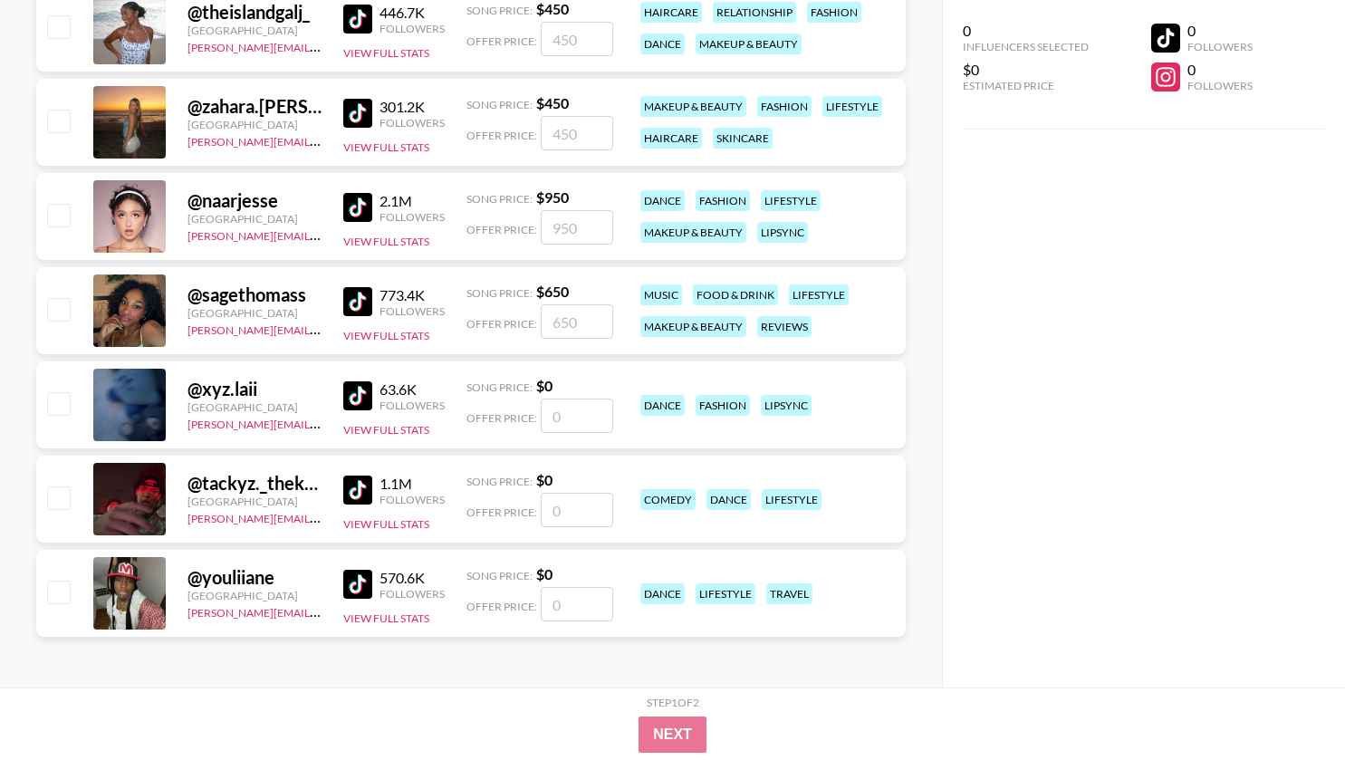
checkbox input "true"
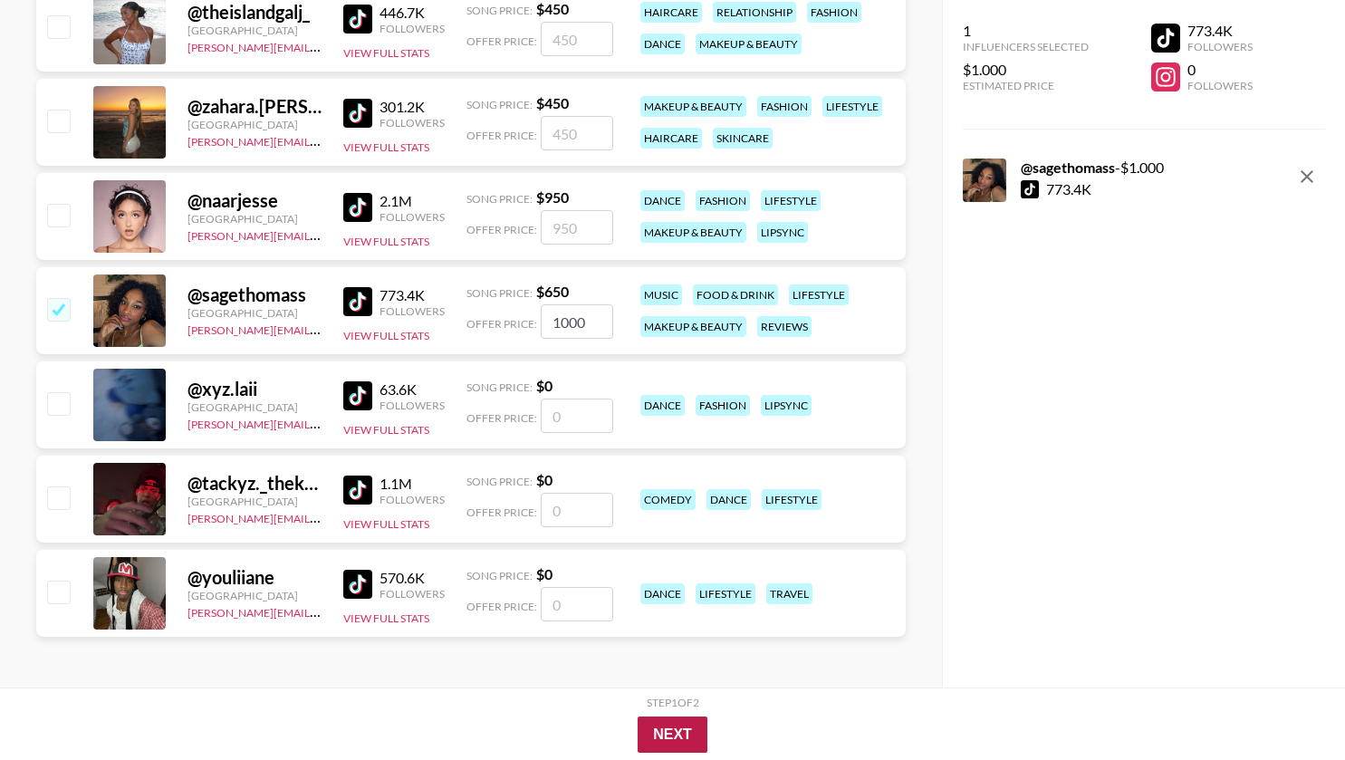
type input "1000"
click at [676, 735] on button "Next" at bounding box center [673, 735] width 70 height 36
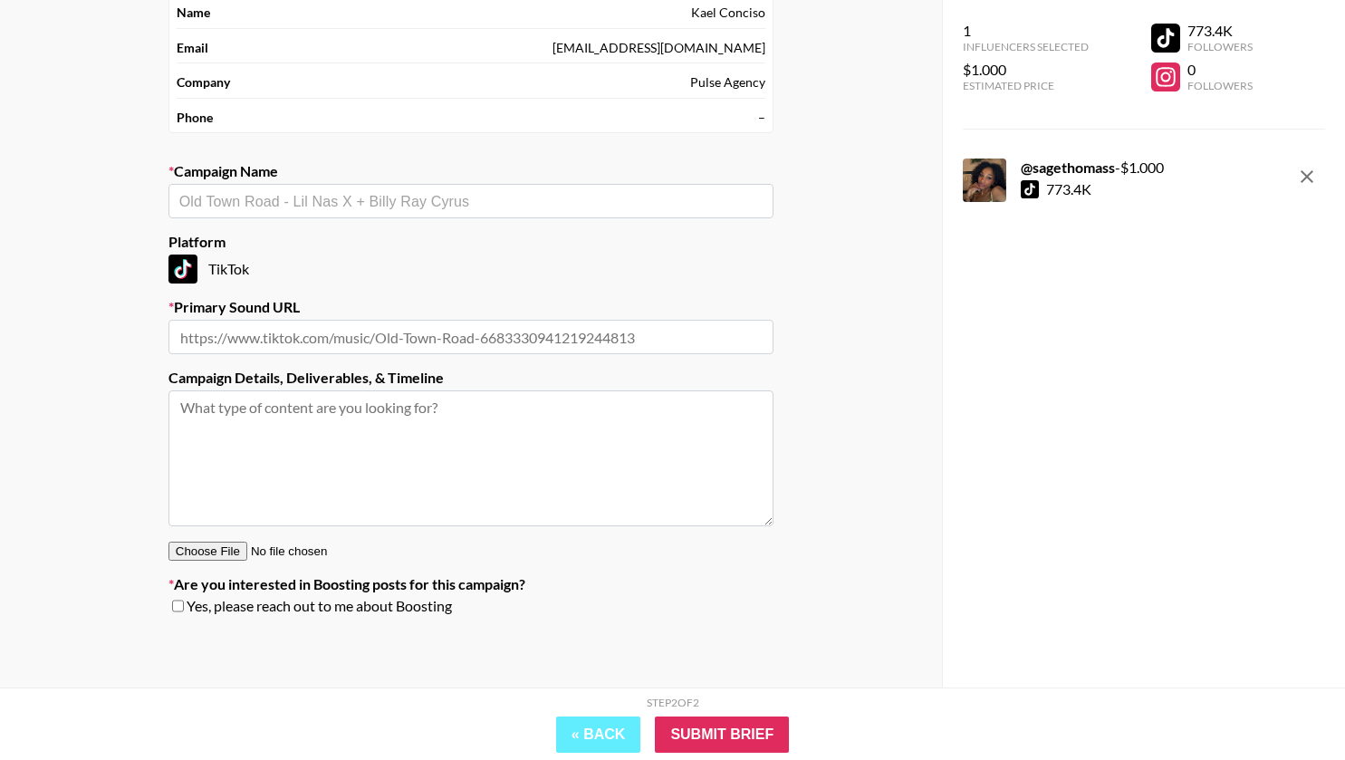
scroll to position [131, 0]
click at [427, 193] on input "text" at bounding box center [470, 201] width 583 height 21
paste input "Make Me Feel"
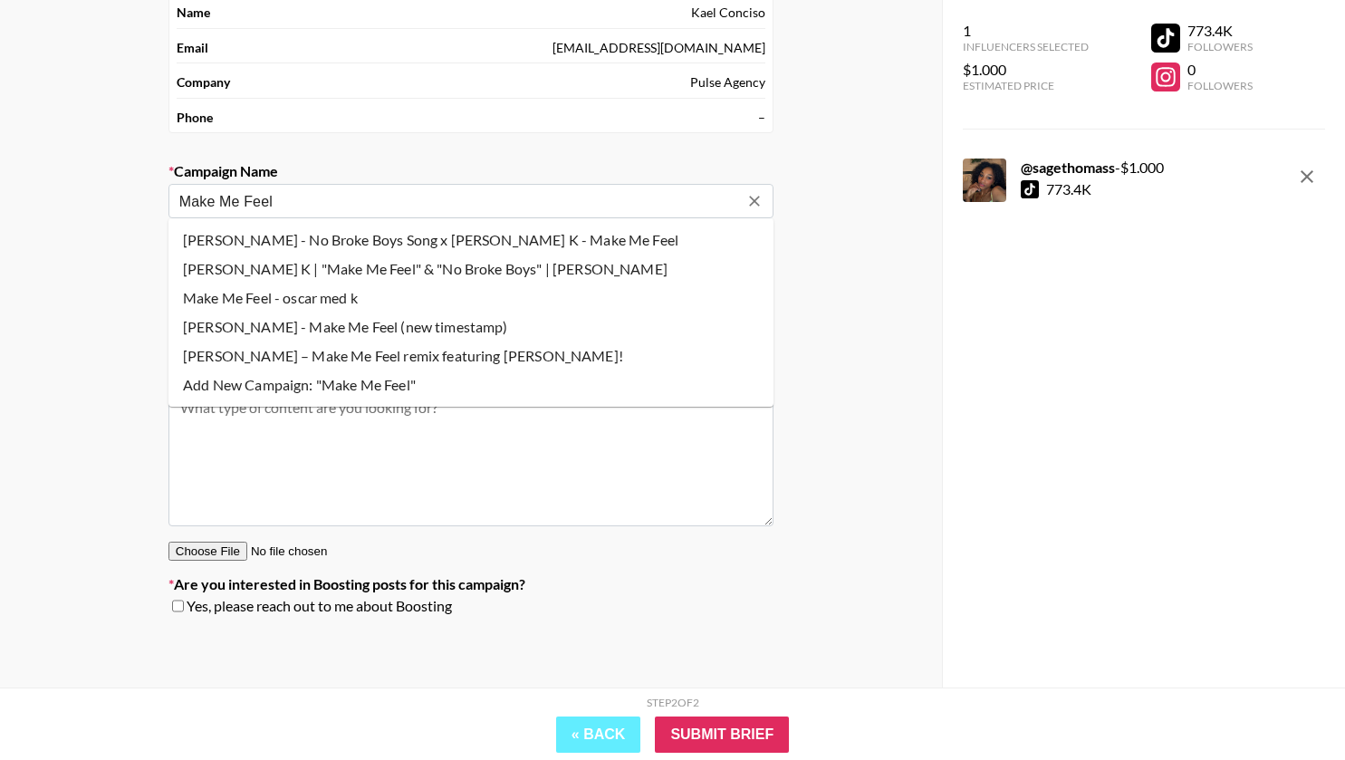
click at [209, 360] on li "[PERSON_NAME] – Make Me Feel remix featuring [PERSON_NAME]!" at bounding box center [470, 356] width 605 height 29
type input "[PERSON_NAME] – Make Me Feel remix featuring [PERSON_NAME]!"
type input "https://www.tiktok.com/music/nobody-make-me-feel-7551056632768972816"
type textarea "TikTok -- 2x TT videos - song promo"
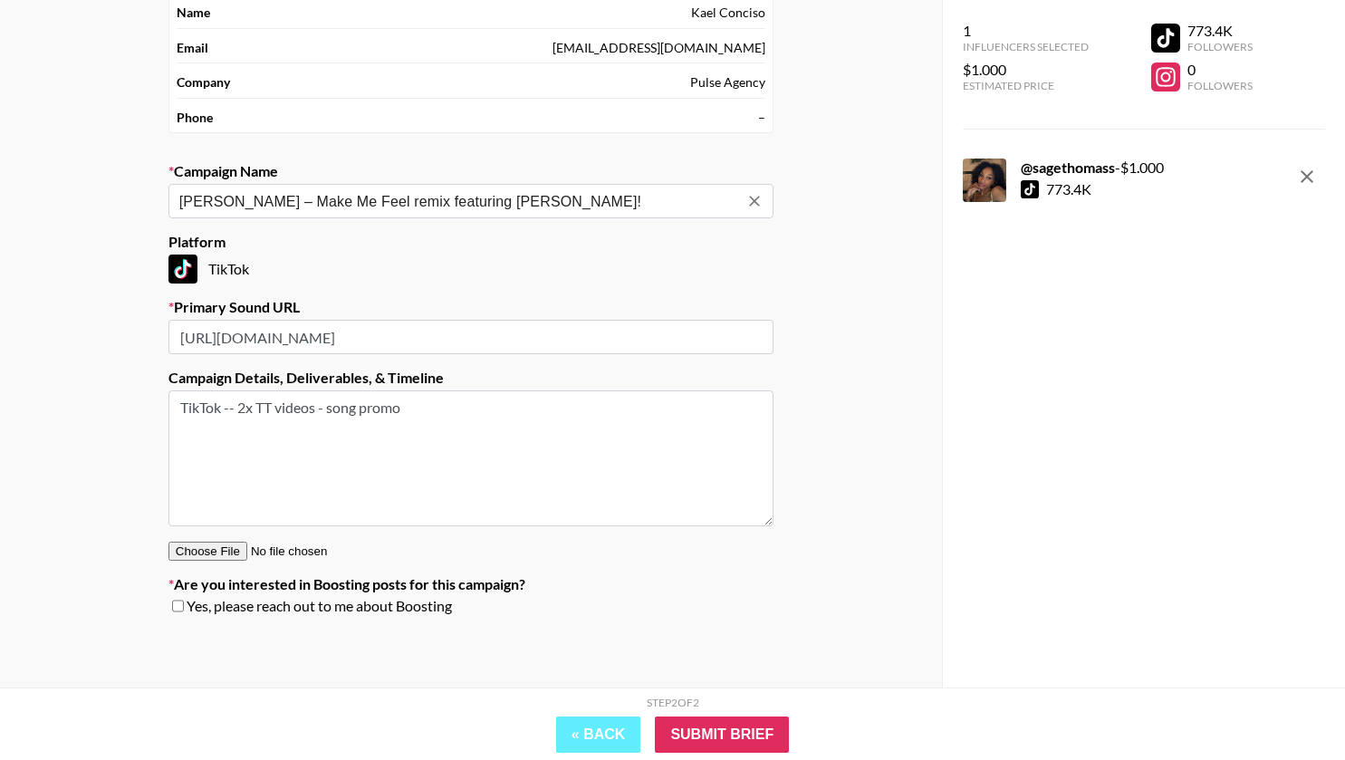
type input "[PERSON_NAME] – Make Me Feel remix featuring [PERSON_NAME]!"
click at [120, 376] on div "Your Details Name Kael Conciso Email kael@pulse.cx Company Pulse Agency Phone –…" at bounding box center [471, 314] width 942 height 746
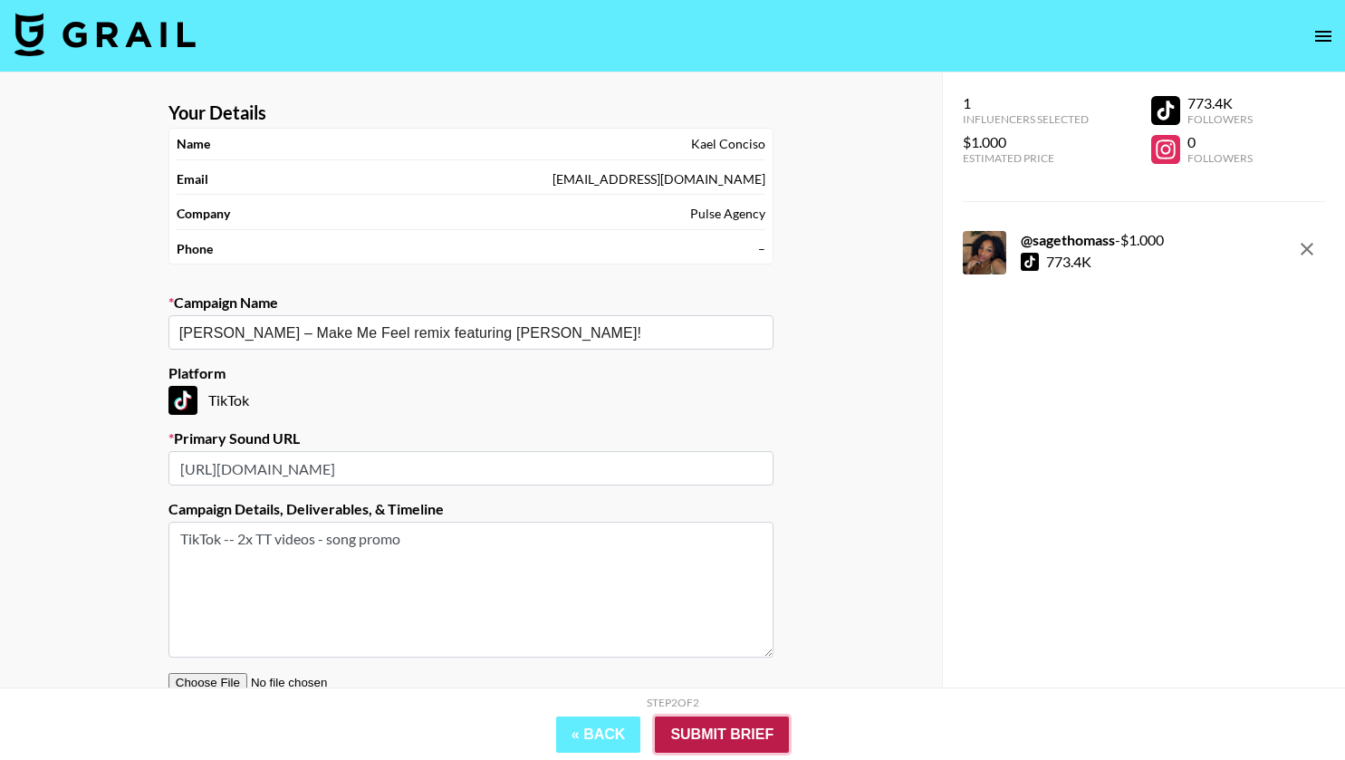
click at [746, 733] on input "Submit Brief" at bounding box center [722, 735] width 134 height 36
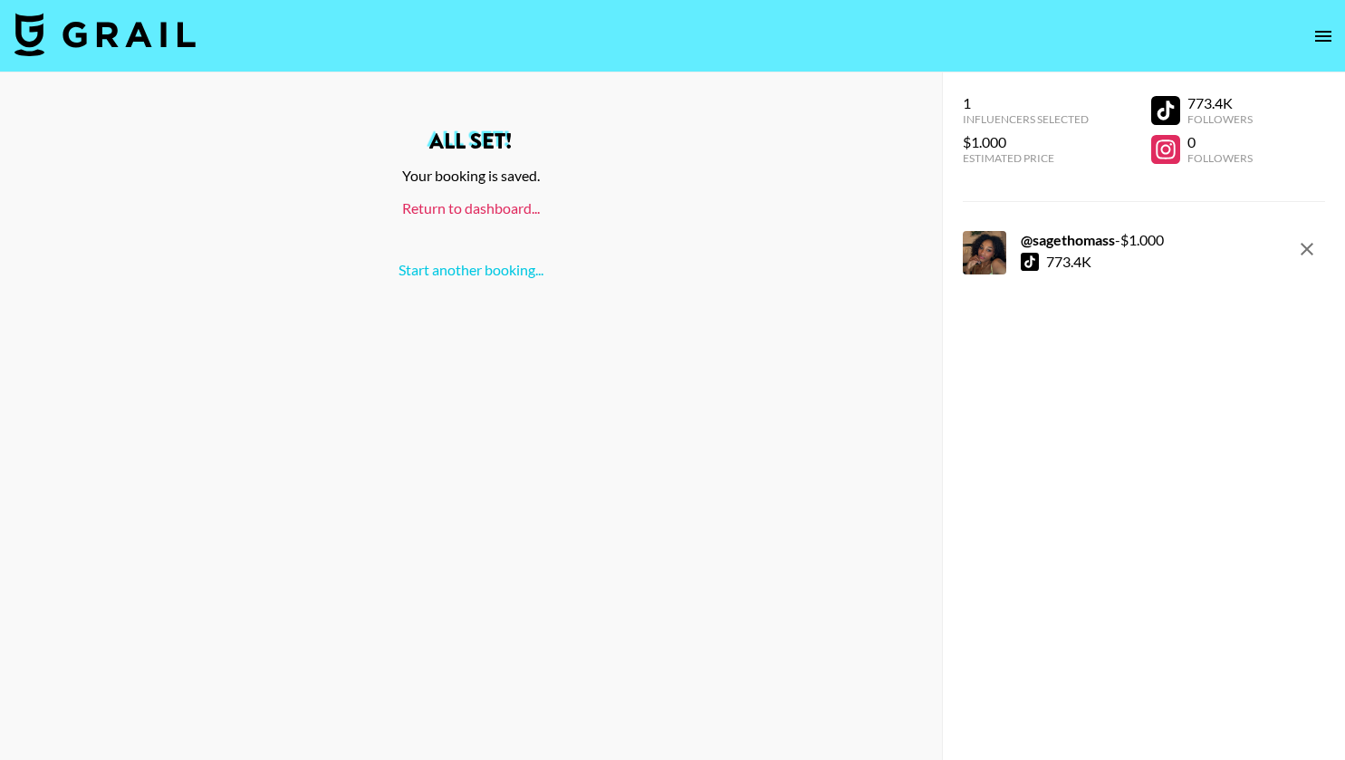
click at [501, 213] on link "Return to dashboard..." at bounding box center [471, 207] width 138 height 17
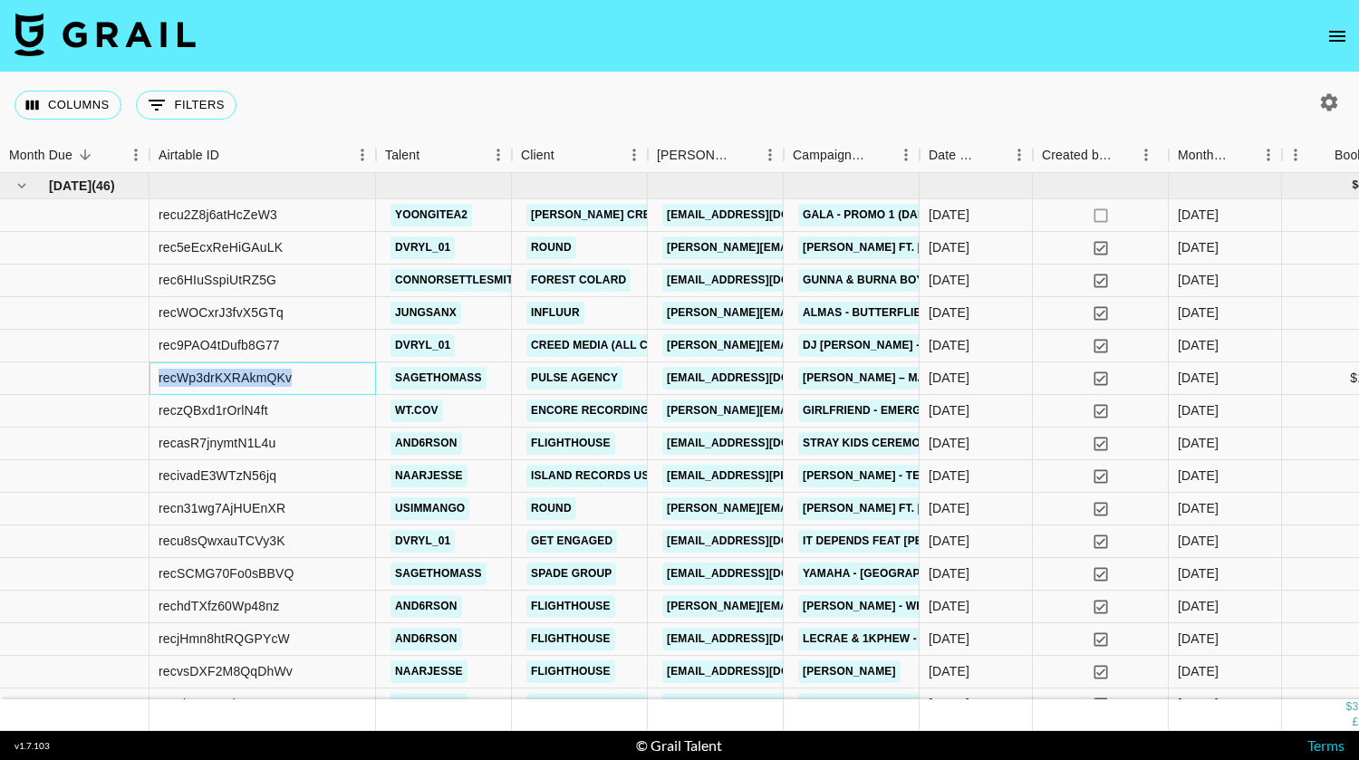
drag, startPoint x: 318, startPoint y: 380, endPoint x: 129, endPoint y: 380, distance: 189.3
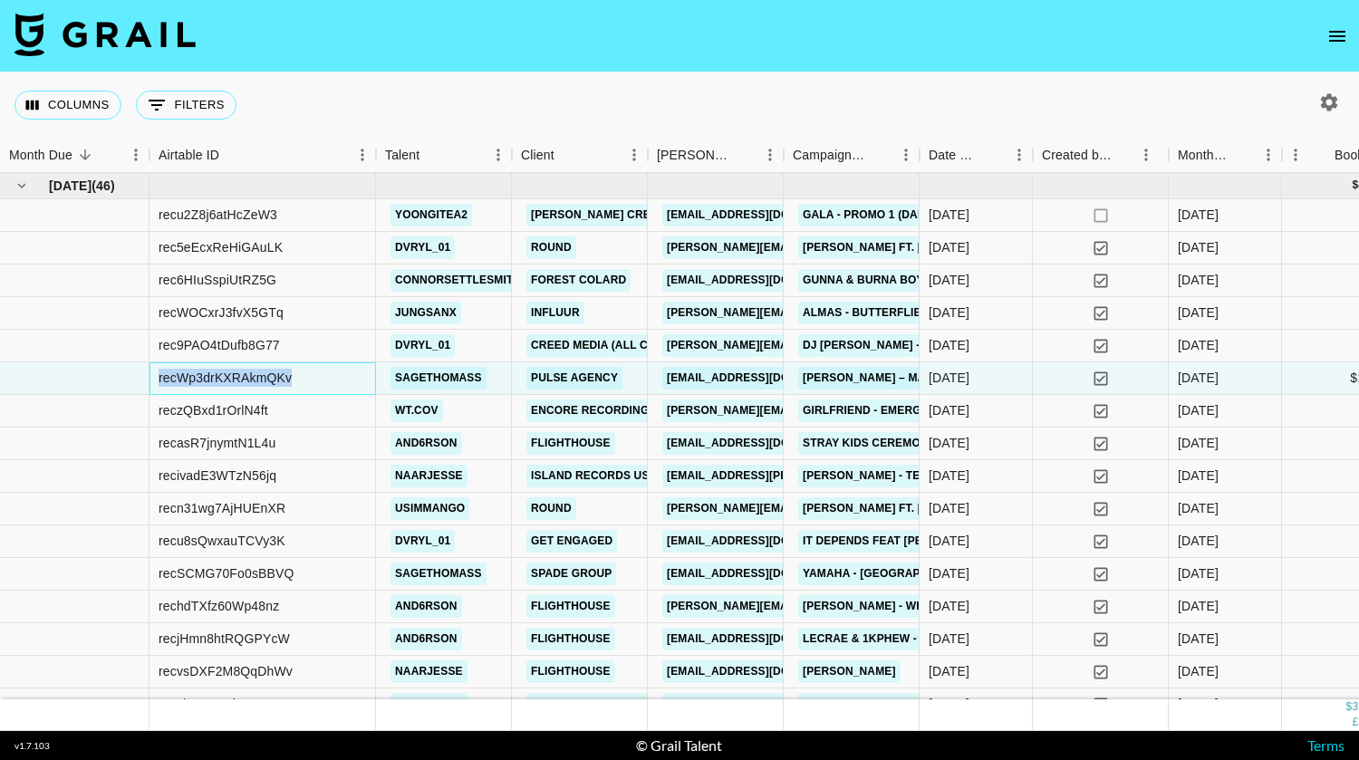
copy div "recWp3drKXRAkmQKv"
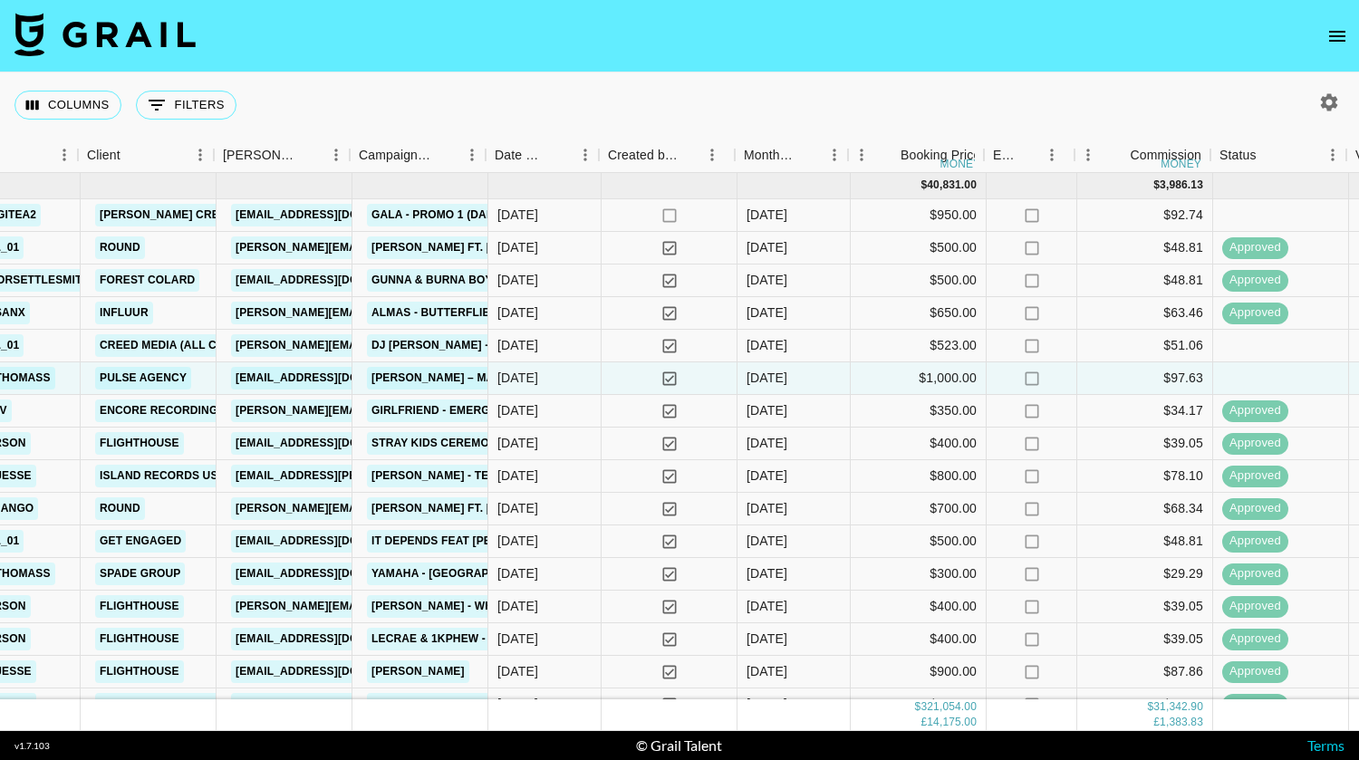
scroll to position [0, 434]
